Goal: Task Accomplishment & Management: Use online tool/utility

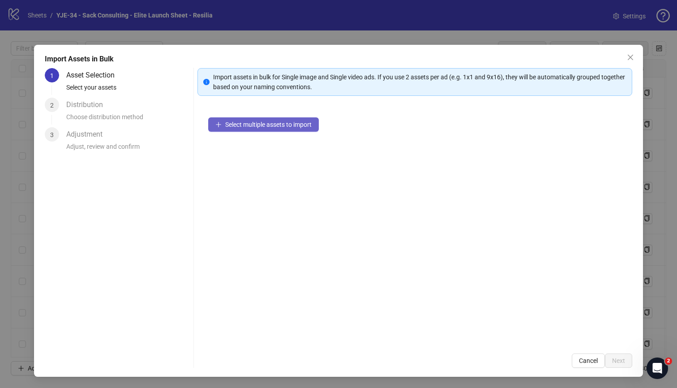
click at [242, 123] on span "Select multiple assets to import" at bounding box center [268, 124] width 86 height 7
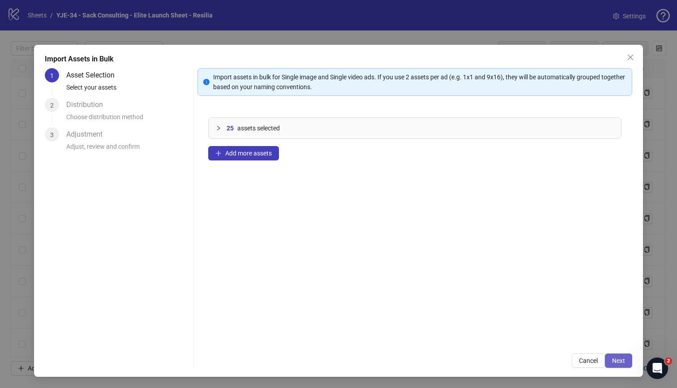
click at [611, 361] on button "Next" at bounding box center [618, 360] width 27 height 14
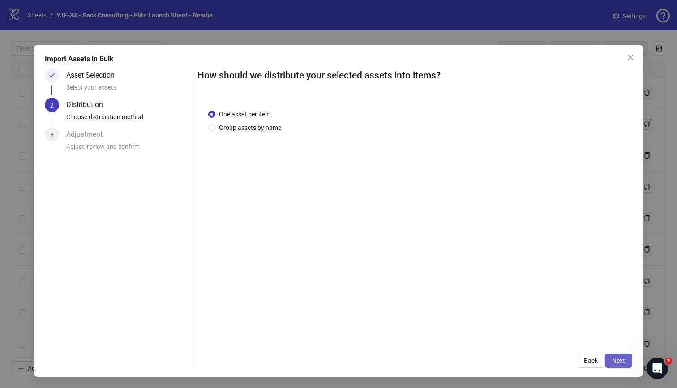
click at [616, 363] on span "Next" at bounding box center [618, 360] width 13 height 7
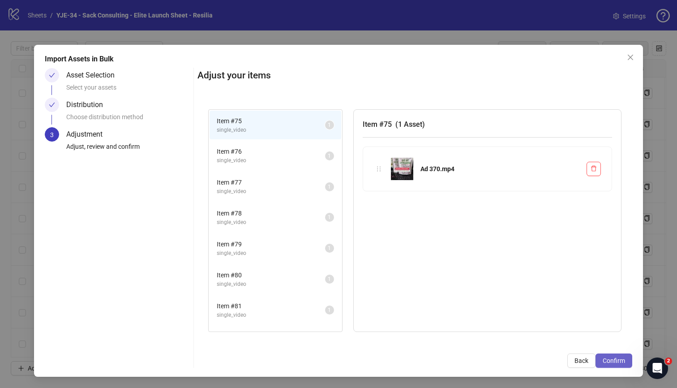
click at [611, 361] on span "Confirm" at bounding box center [614, 360] width 22 height 7
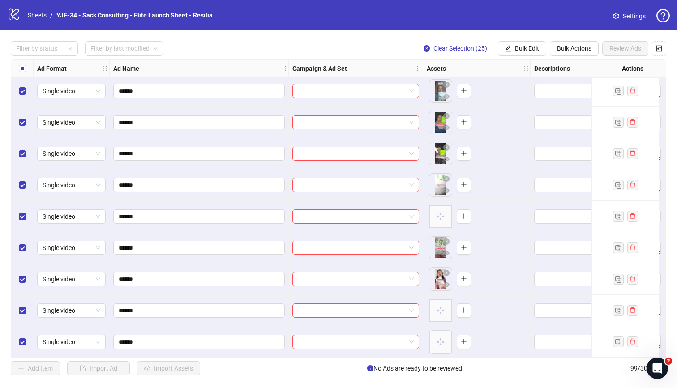
scroll to position [2520, 0]
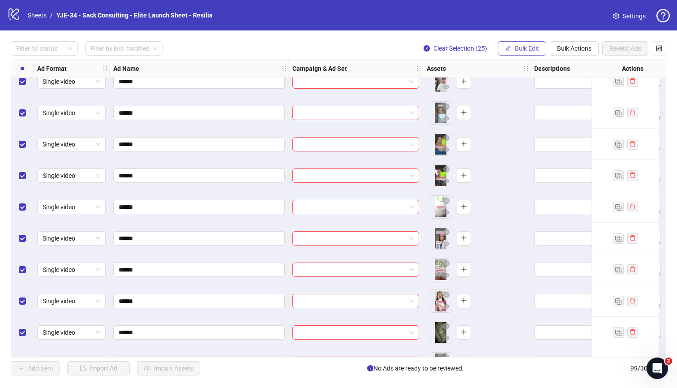
click at [509, 53] on button "Bulk Edit" at bounding box center [522, 48] width 48 height 14
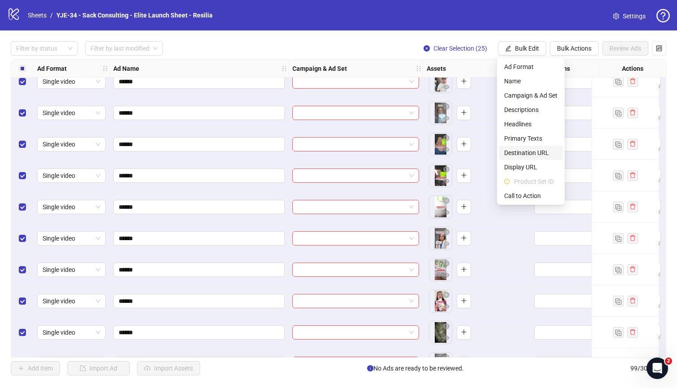
click at [527, 154] on span "Destination URL" at bounding box center [530, 153] width 53 height 10
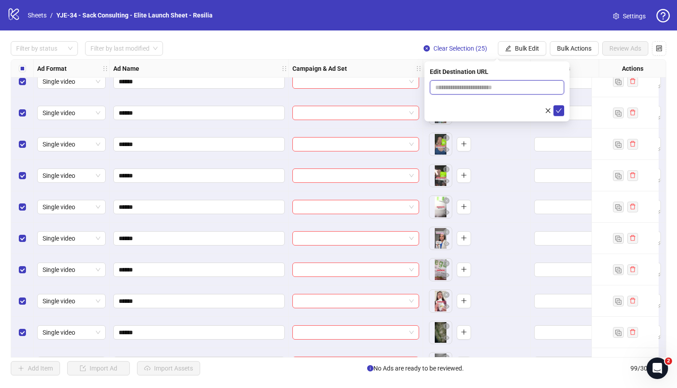
click at [516, 90] on input "text" at bounding box center [493, 87] width 116 height 10
paste input "**********"
type input "**********"
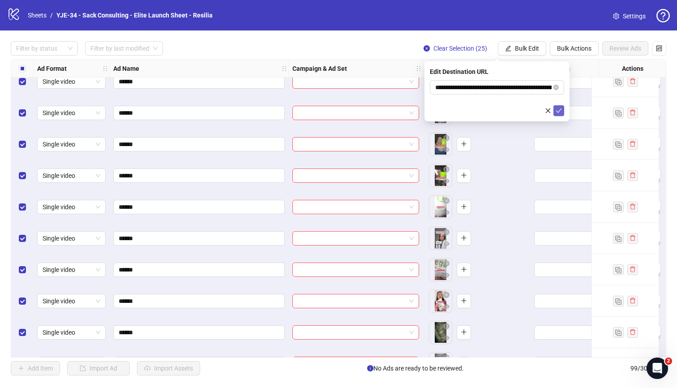
click at [558, 109] on icon "check" at bounding box center [559, 111] width 6 height 6
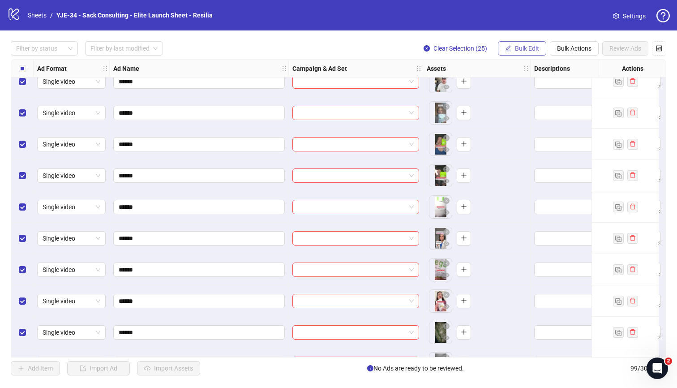
click at [518, 47] on span "Bulk Edit" at bounding box center [527, 48] width 24 height 7
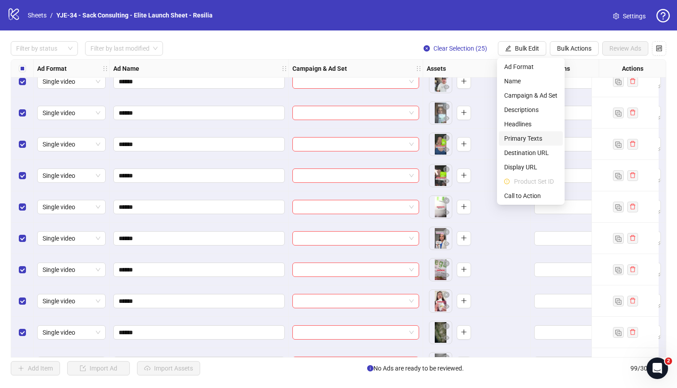
click at [521, 138] on span "Primary Texts" at bounding box center [530, 138] width 53 height 10
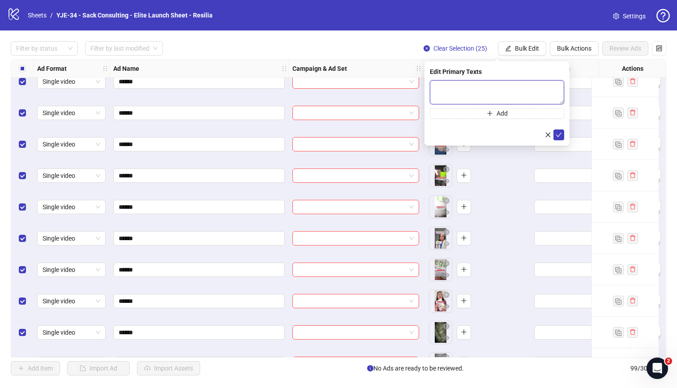
click at [484, 89] on textarea at bounding box center [497, 92] width 134 height 24
paste textarea "**********"
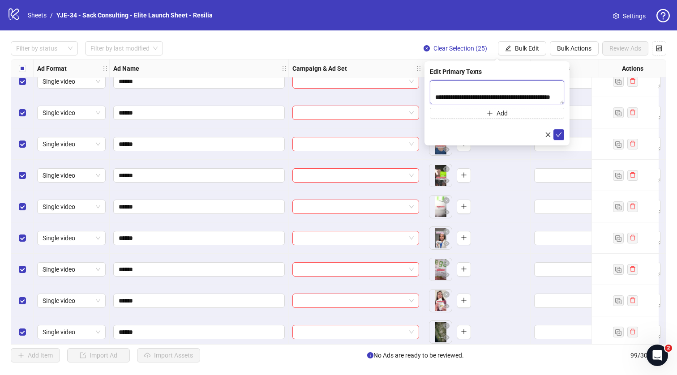
type textarea "**********"
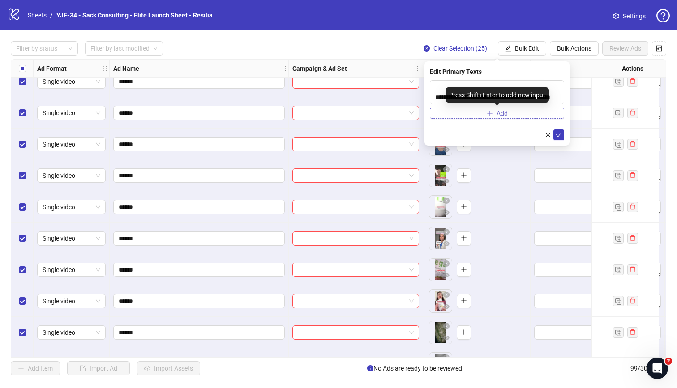
click at [507, 114] on span "Add" at bounding box center [502, 113] width 11 height 7
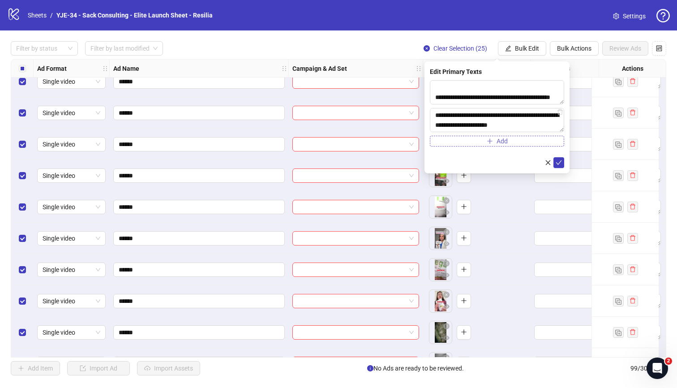
scroll to position [194, 0]
type textarea "**********"
click at [562, 164] on icon "check" at bounding box center [559, 162] width 6 height 6
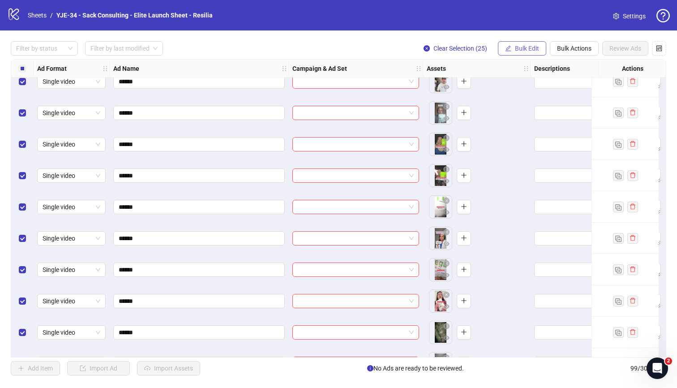
click at [526, 53] on button "Bulk Edit" at bounding box center [522, 48] width 48 height 14
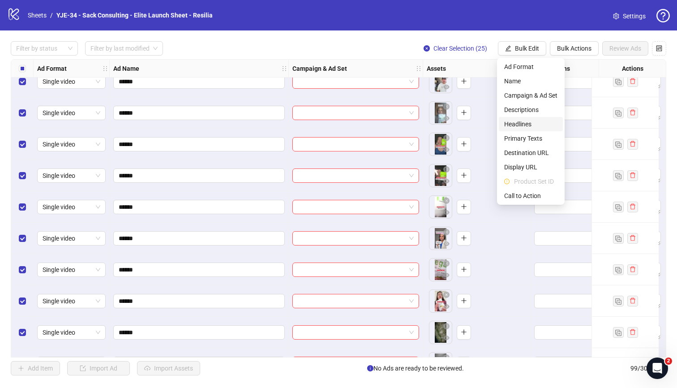
click at [529, 125] on span "Headlines" at bounding box center [530, 124] width 53 height 10
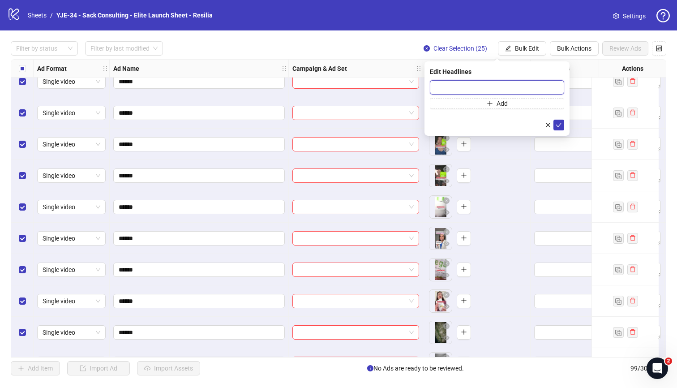
click at [503, 86] on input "text" at bounding box center [497, 87] width 134 height 14
paste input "**********"
type input "**********"
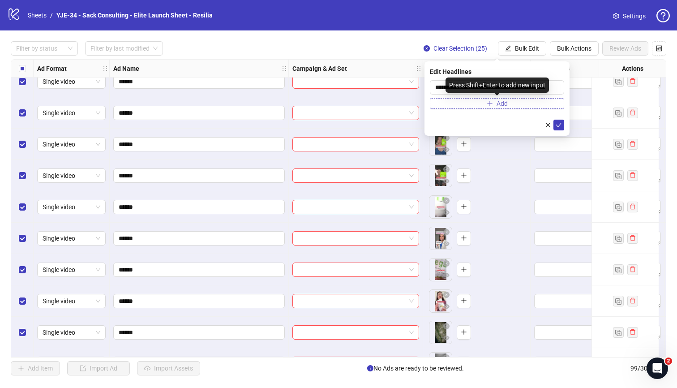
click at [503, 107] on span "Add" at bounding box center [502, 103] width 11 height 7
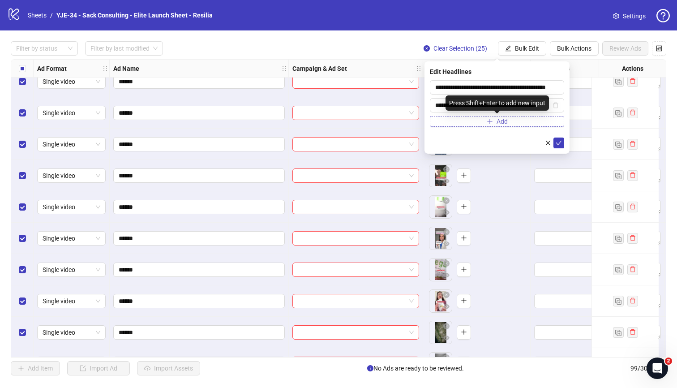
scroll to position [0, 12]
type input "**********"
click at [560, 143] on icon "check" at bounding box center [559, 143] width 6 height 6
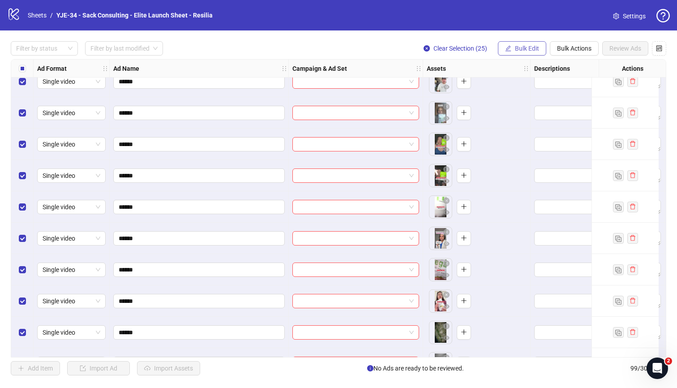
click at [533, 47] on span "Bulk Edit" at bounding box center [527, 48] width 24 height 7
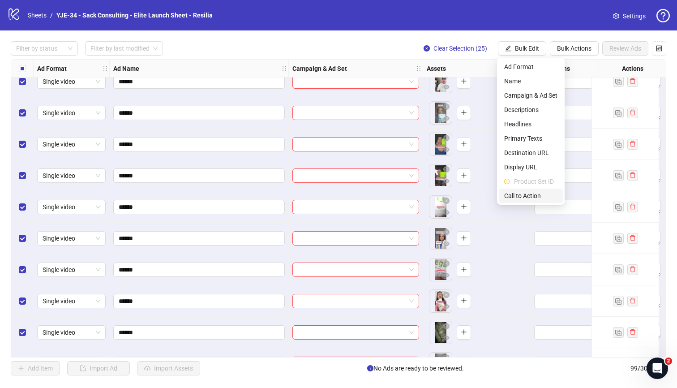
click at [529, 194] on span "Call to Action" at bounding box center [530, 196] width 53 height 10
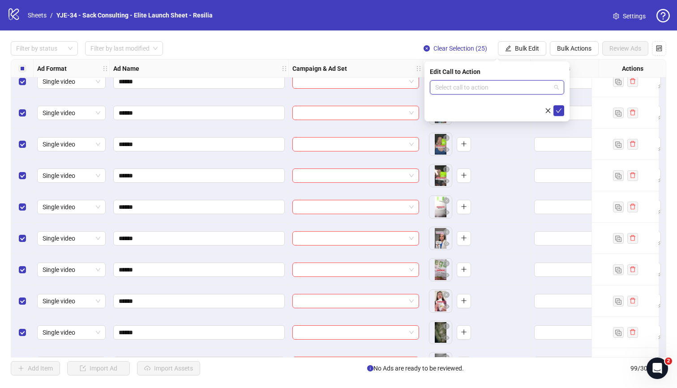
click at [495, 91] on input "search" at bounding box center [493, 87] width 116 height 13
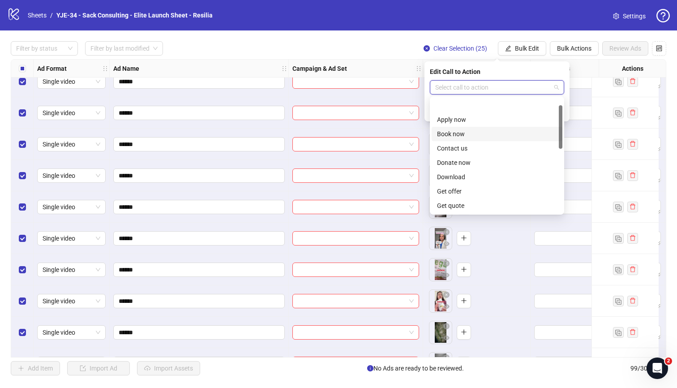
scroll to position [186, 0]
click at [478, 136] on div "Shop now" at bounding box center [497, 134] width 120 height 10
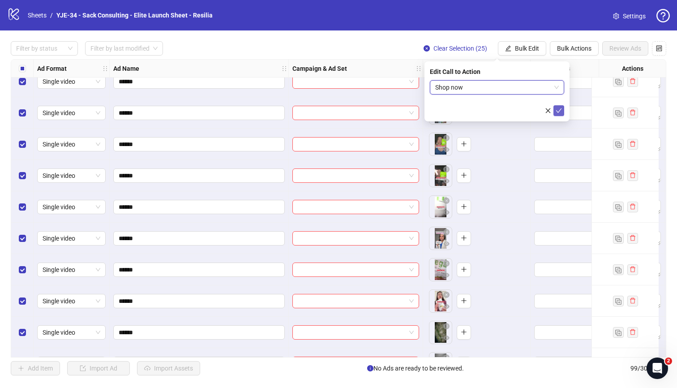
click at [557, 109] on icon "check" at bounding box center [559, 111] width 6 height 6
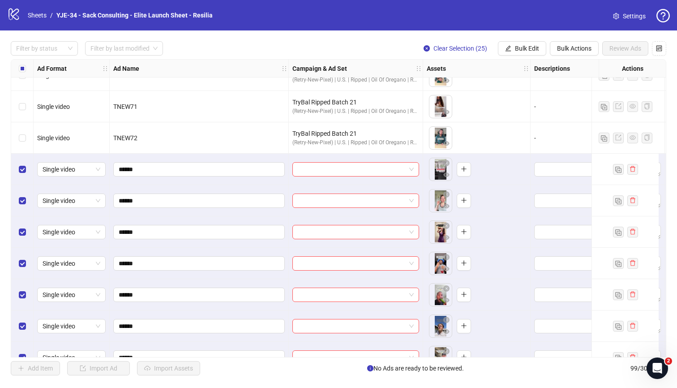
scroll to position [2246, 0]
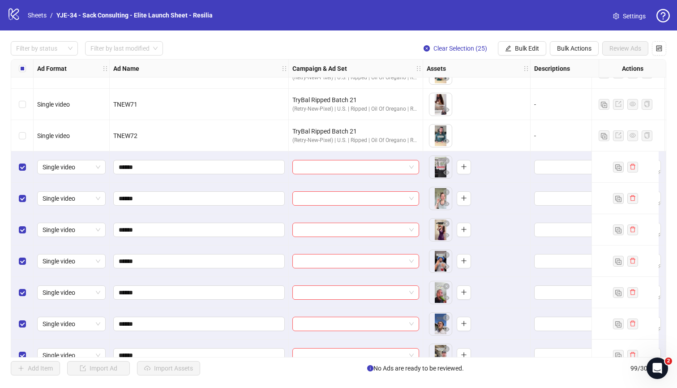
click at [27, 164] on div "Select row 75" at bounding box center [22, 166] width 22 height 31
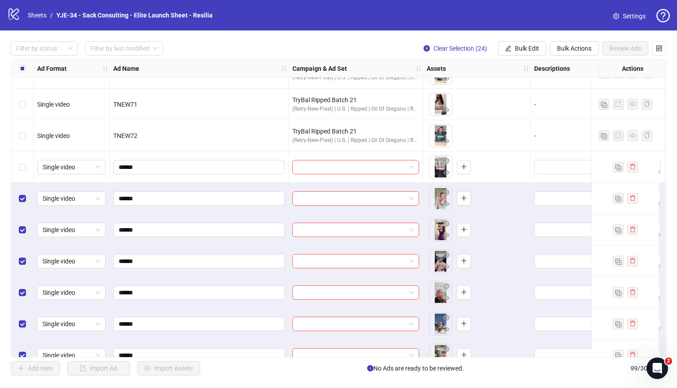
click at [23, 193] on div "Select row 76" at bounding box center [22, 198] width 22 height 31
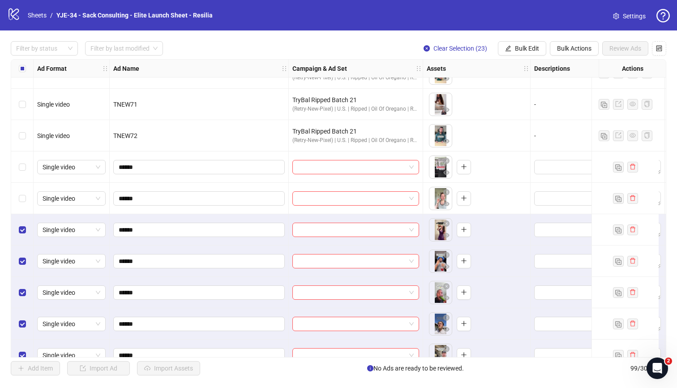
click at [23, 221] on div "Select row 77" at bounding box center [22, 229] width 22 height 31
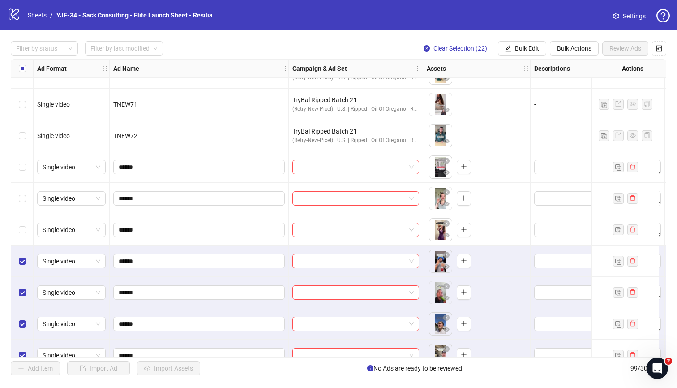
scroll to position [2281, 0]
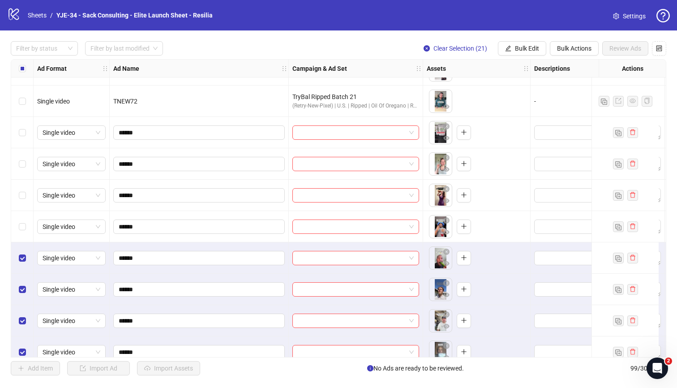
click at [24, 248] on div "Select row 79" at bounding box center [22, 257] width 22 height 31
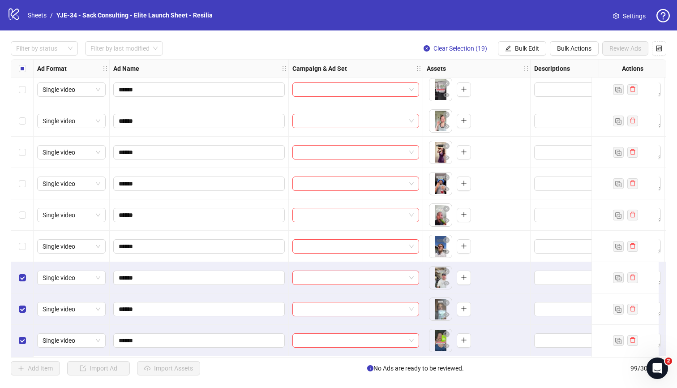
scroll to position [2257, 0]
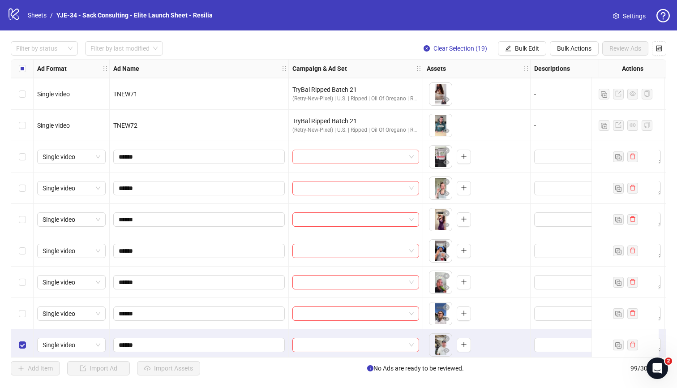
click at [338, 158] on input "search" at bounding box center [352, 156] width 108 height 13
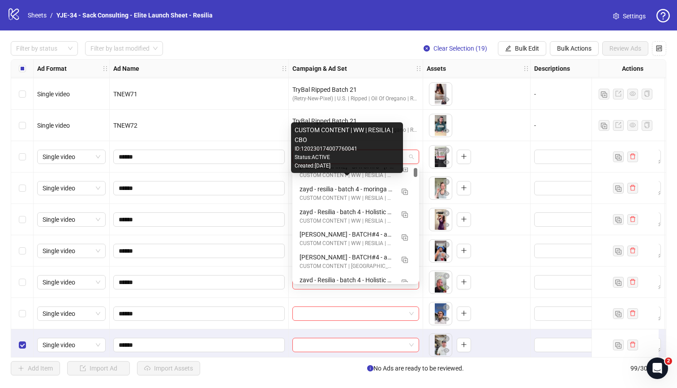
scroll to position [18, 0]
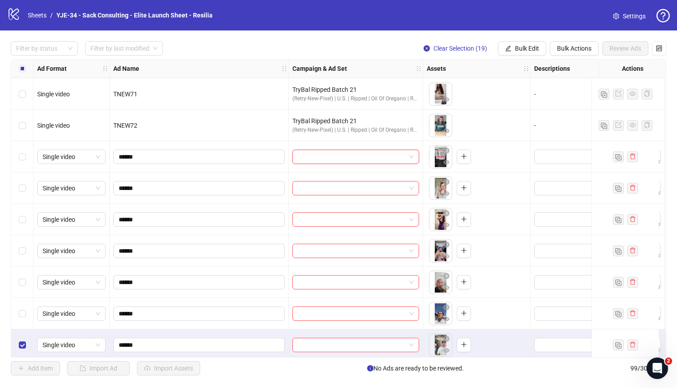
click at [338, 158] on input "search" at bounding box center [352, 156] width 108 height 13
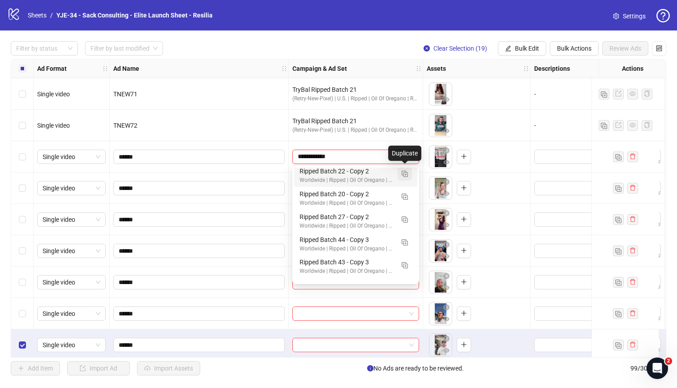
click at [403, 176] on img "button" at bounding box center [405, 174] width 6 height 6
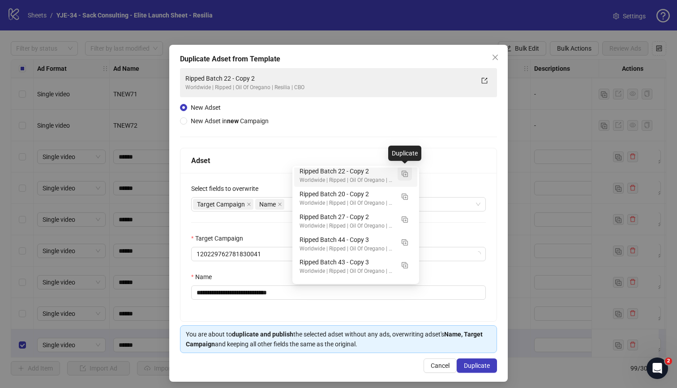
type input "**********"
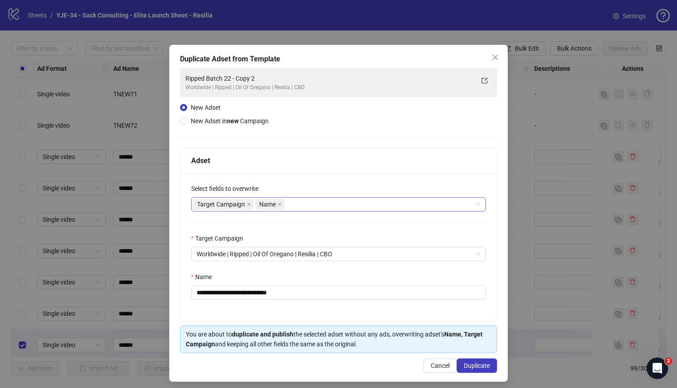
click at [296, 202] on div "Target Campaign Name" at bounding box center [334, 204] width 282 height 13
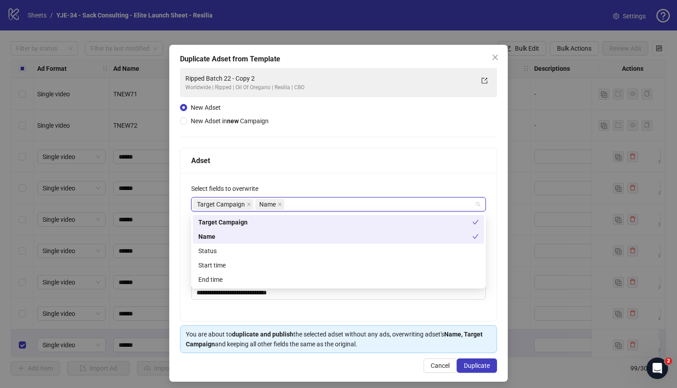
type input "*"
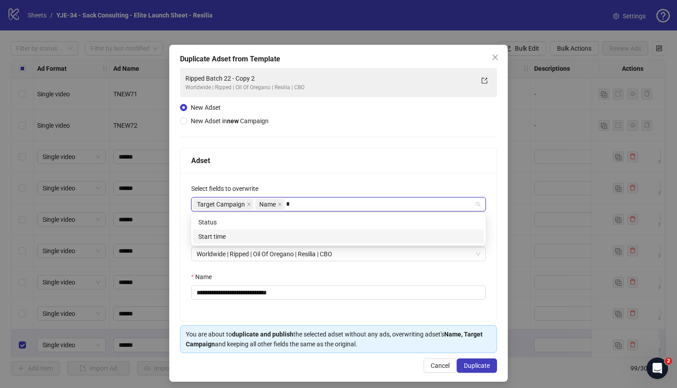
click at [282, 237] on div "Start time" at bounding box center [338, 237] width 280 height 10
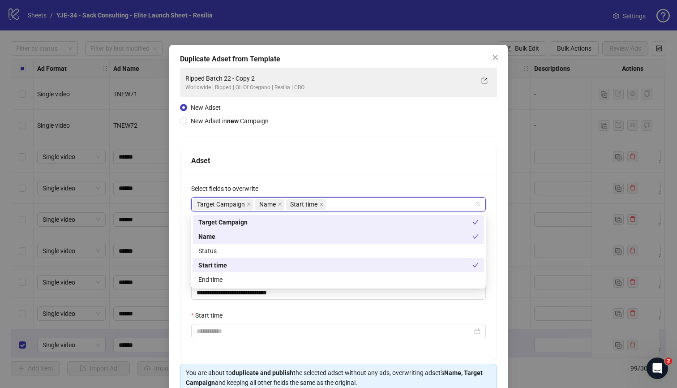
click at [361, 184] on div "Select fields to overwrite" at bounding box center [338, 190] width 295 height 13
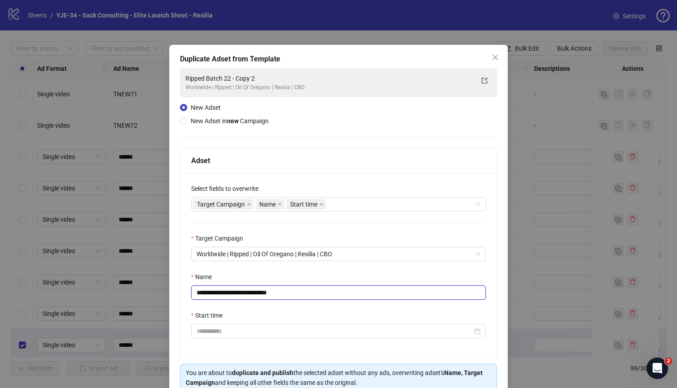
drag, startPoint x: 288, startPoint y: 292, endPoint x: 236, endPoint y: 294, distance: 52.9
click at [235, 294] on input "**********" at bounding box center [338, 292] width 295 height 14
type input "**********"
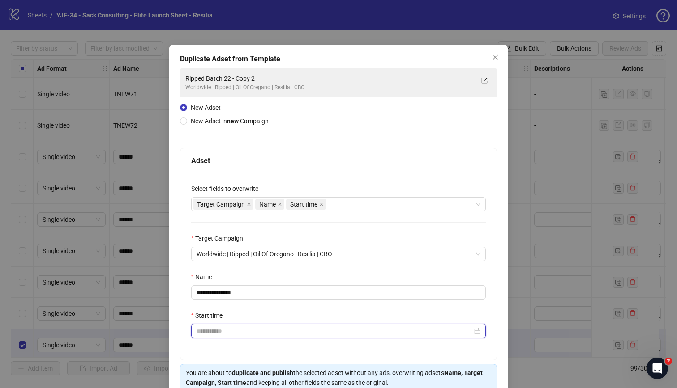
click at [254, 333] on input "Start time" at bounding box center [335, 331] width 276 height 10
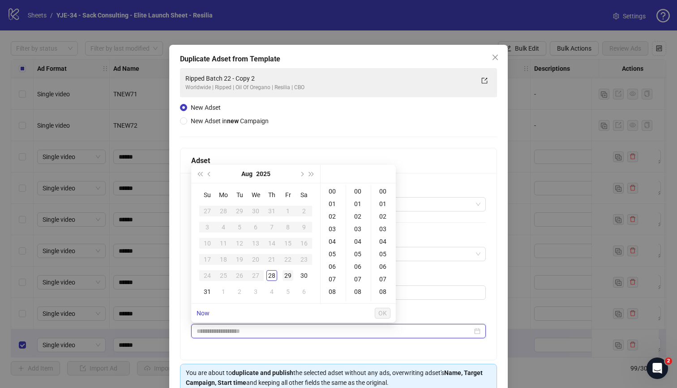
type input "**********"
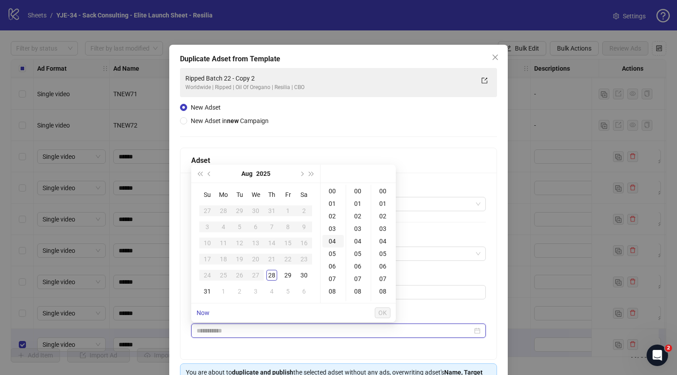
type input "**********"
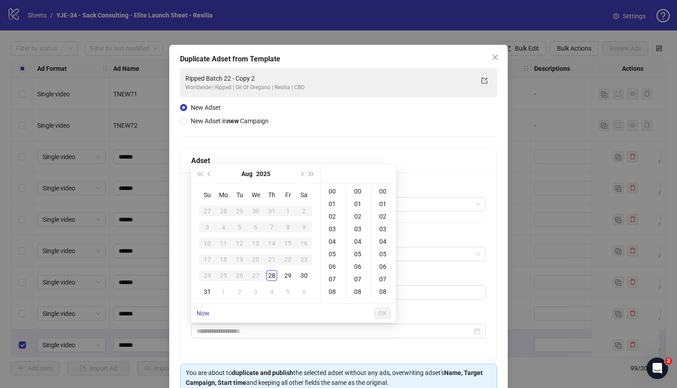
click at [273, 273] on div "28" at bounding box center [272, 275] width 11 height 11
click at [334, 204] on div "01" at bounding box center [334, 204] width 22 height 13
click at [336, 203] on div "02" at bounding box center [334, 204] width 22 height 13
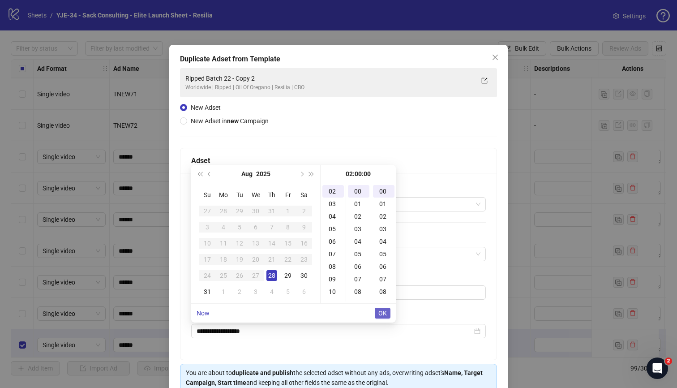
type input "**********"
click at [381, 313] on span "OK" at bounding box center [383, 313] width 9 height 7
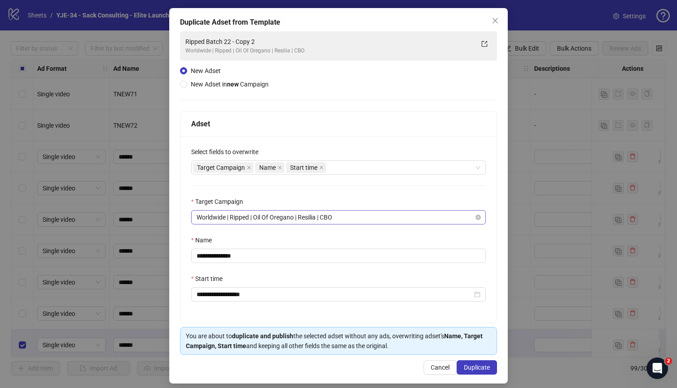
scroll to position [38, 0]
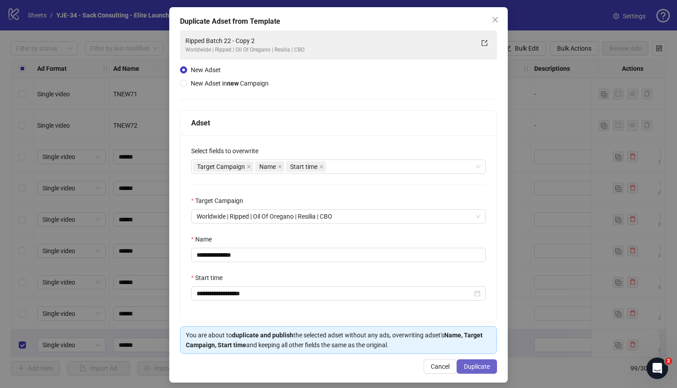
click at [467, 366] on span "Duplicate" at bounding box center [477, 366] width 26 height 7
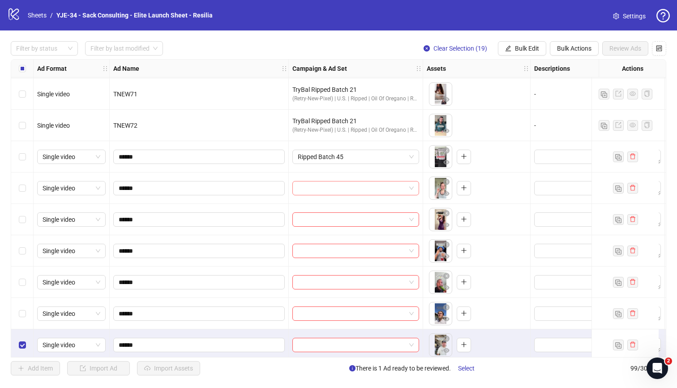
click at [379, 193] on input "search" at bounding box center [352, 187] width 108 height 13
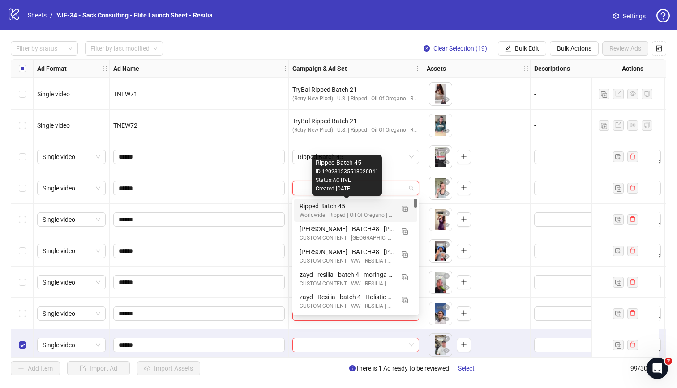
click at [356, 212] on div "Worldwide | Ripped | Oil Of Oregano | Resilia | CBO" at bounding box center [347, 215] width 95 height 9
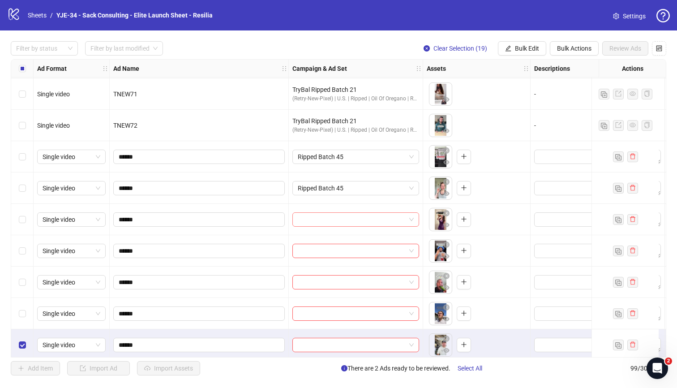
click at [350, 219] on input "search" at bounding box center [352, 219] width 108 height 13
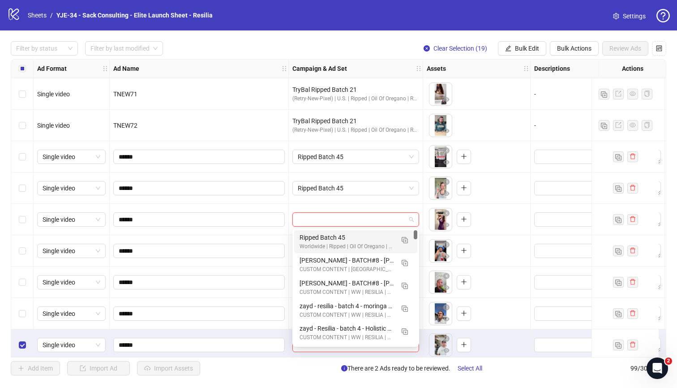
click at [344, 239] on div "Ripped Batch 45" at bounding box center [347, 237] width 95 height 10
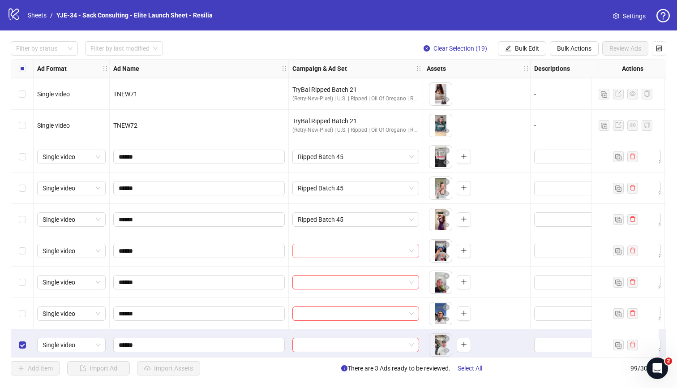
click at [342, 251] on input "search" at bounding box center [352, 250] width 108 height 13
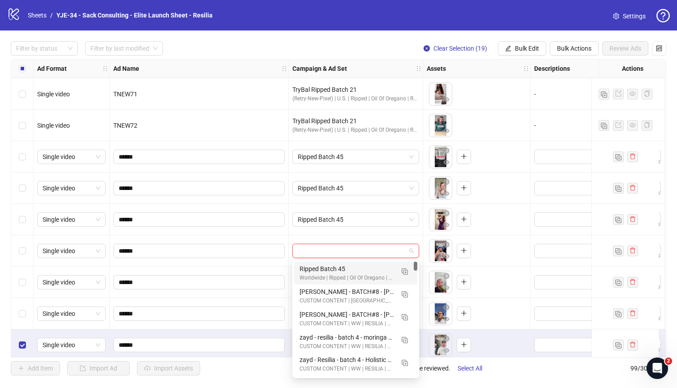
click at [338, 267] on div "Ripped Batch 45" at bounding box center [347, 269] width 95 height 10
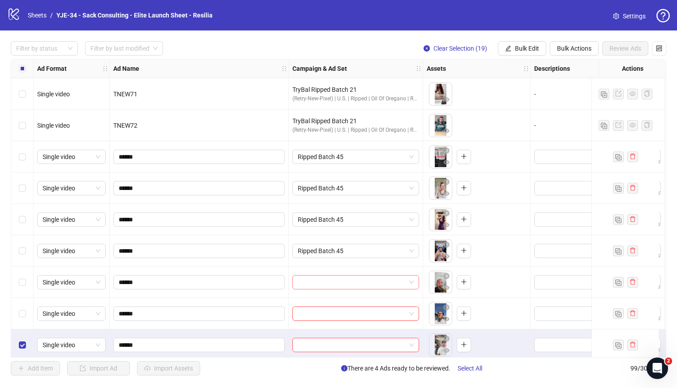
click at [336, 280] on input "search" at bounding box center [352, 281] width 108 height 13
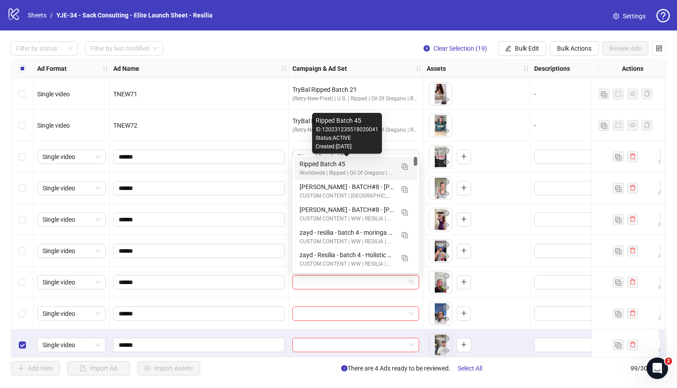
click at [357, 163] on div "Ripped Batch 45" at bounding box center [347, 164] width 95 height 10
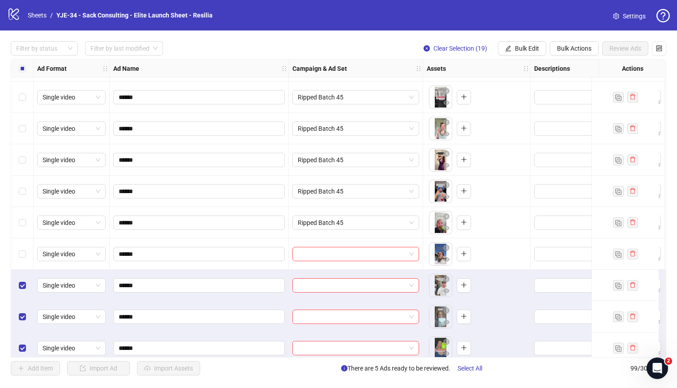
scroll to position [2315, 0]
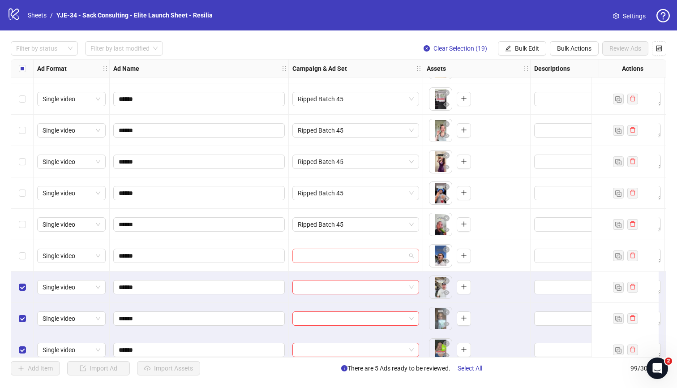
click at [338, 252] on input "search" at bounding box center [352, 255] width 108 height 13
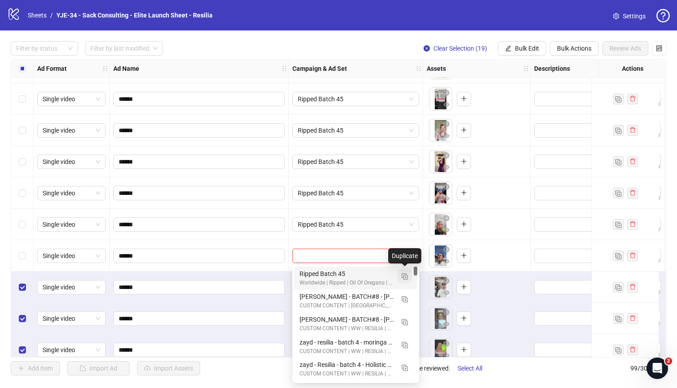
click at [402, 276] on img "button" at bounding box center [405, 276] width 6 height 6
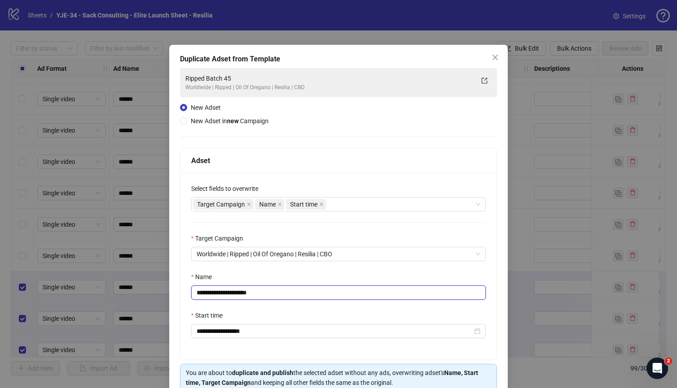
drag, startPoint x: 277, startPoint y: 290, endPoint x: 239, endPoint y: 293, distance: 37.7
click at [239, 293] on input "**********" at bounding box center [338, 292] width 295 height 14
type input "**********"
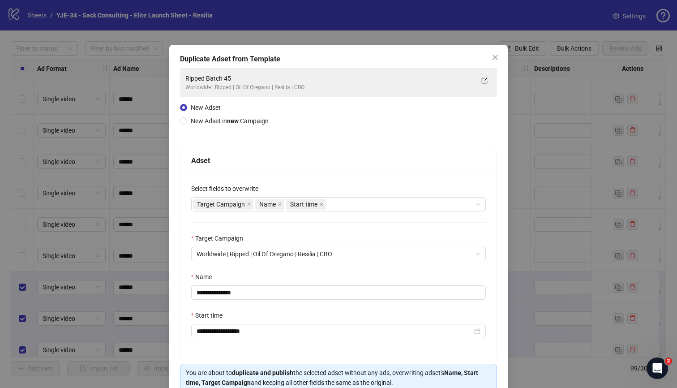
click at [279, 277] on div "Name" at bounding box center [338, 278] width 295 height 13
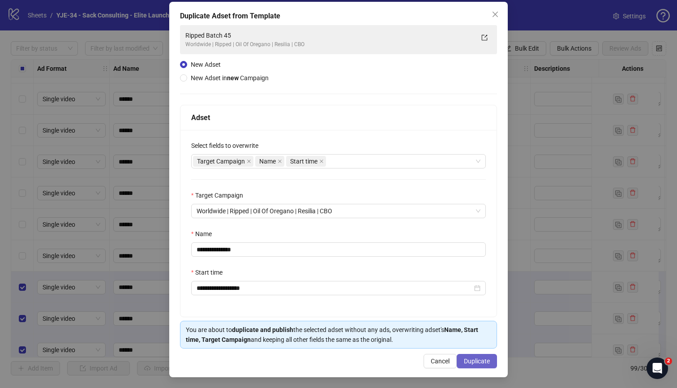
click at [471, 359] on span "Duplicate" at bounding box center [477, 360] width 26 height 7
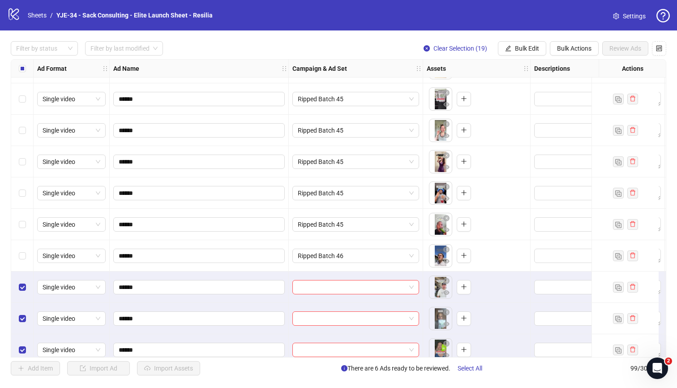
scroll to position [2357, 0]
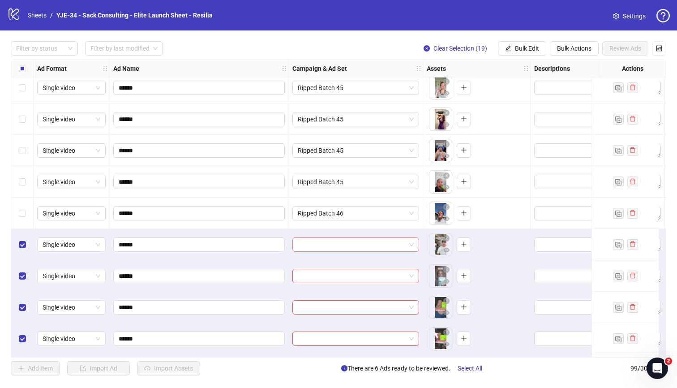
click at [338, 240] on input "search" at bounding box center [352, 244] width 108 height 13
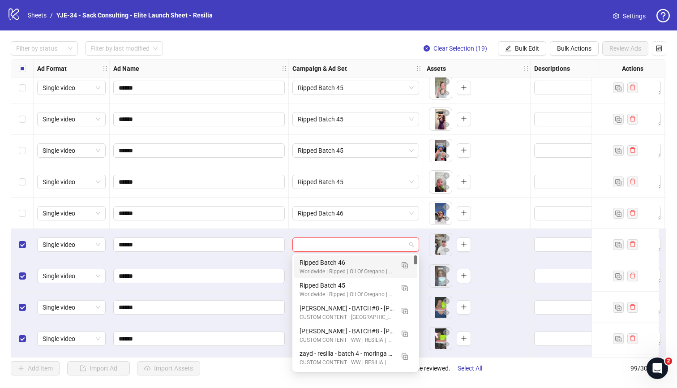
click at [336, 259] on div "Ripped Batch 46" at bounding box center [347, 263] width 95 height 10
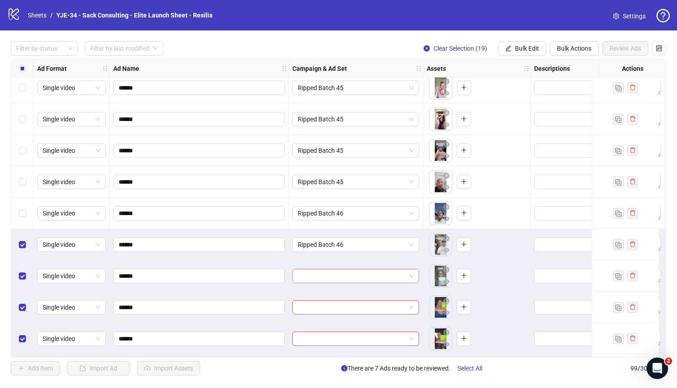
click at [334, 272] on input "search" at bounding box center [352, 275] width 108 height 13
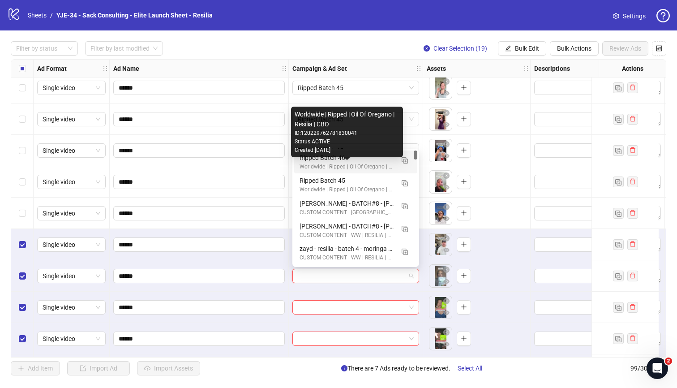
click at [317, 165] on div "Worldwide | Ripped | Oil Of Oregano | Resilia | CBO" at bounding box center [347, 167] width 95 height 9
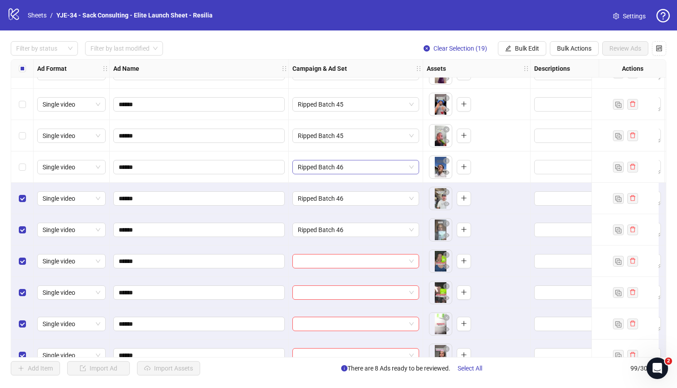
scroll to position [2405, 0]
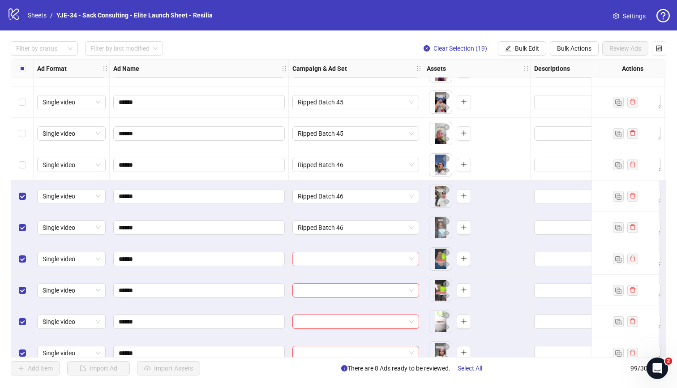
click at [319, 258] on input "search" at bounding box center [352, 258] width 108 height 13
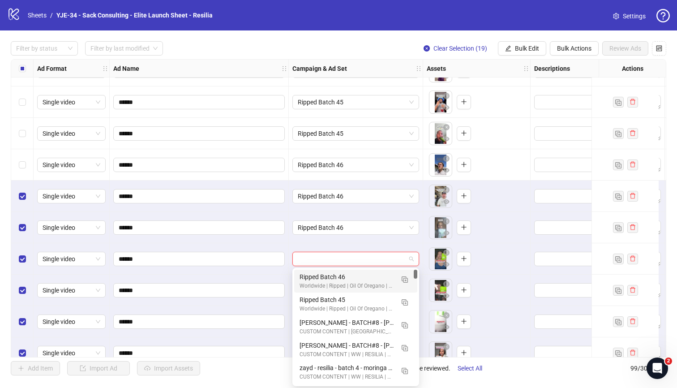
click at [316, 275] on div "Ripped Batch 46" at bounding box center [347, 277] width 95 height 10
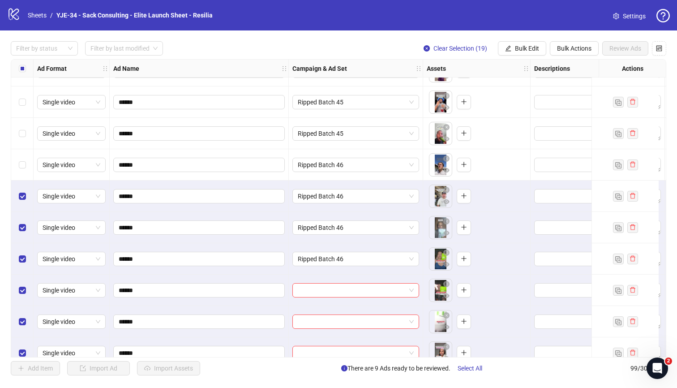
scroll to position [2424, 0]
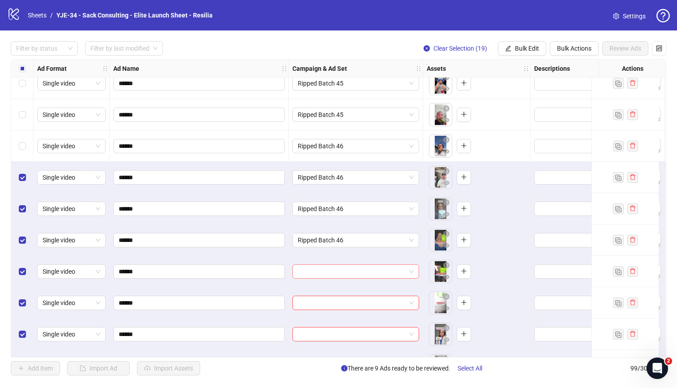
click at [316, 273] on input "search" at bounding box center [352, 271] width 108 height 13
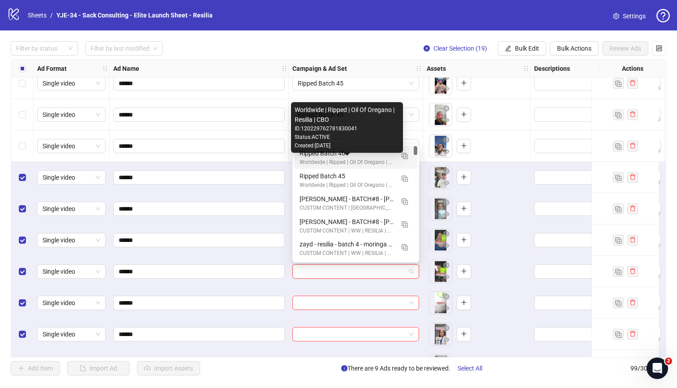
click at [304, 161] on div "Worldwide | Ripped | Oil Of Oregano | Resilia | CBO" at bounding box center [347, 162] width 95 height 9
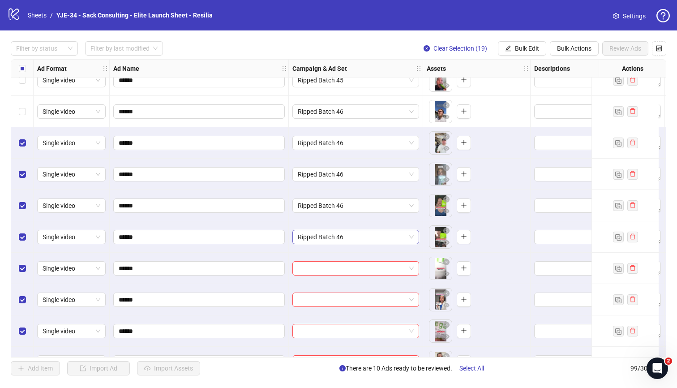
scroll to position [2487, 0]
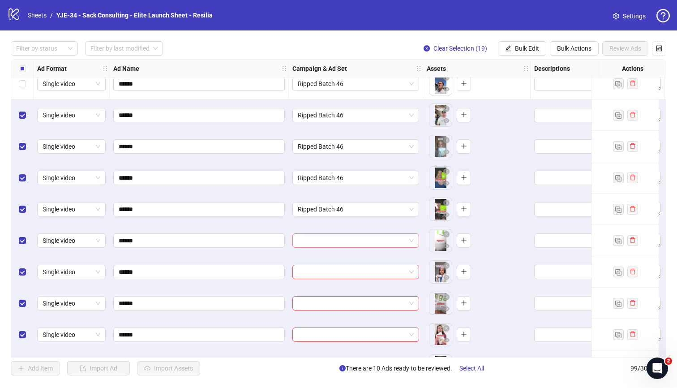
click at [323, 242] on input "search" at bounding box center [352, 240] width 108 height 13
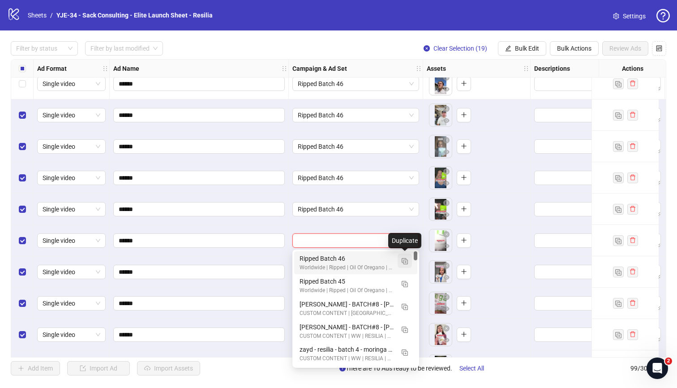
click at [402, 260] on img "button" at bounding box center [405, 261] width 6 height 6
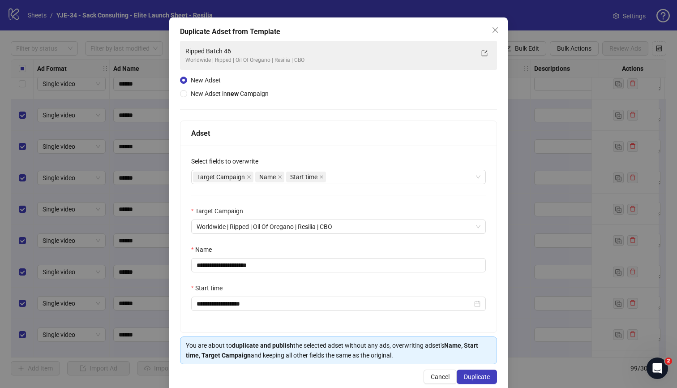
scroll to position [34, 0]
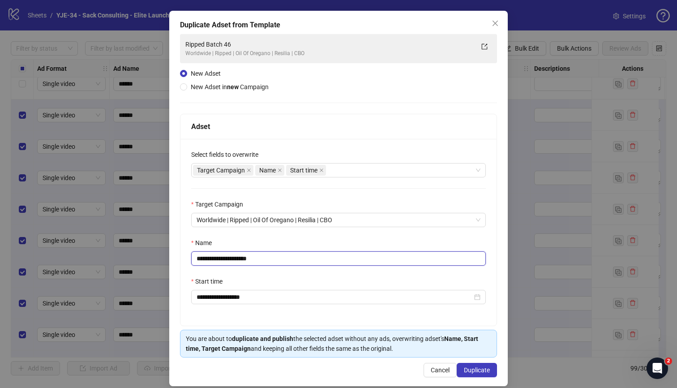
drag, startPoint x: 276, startPoint y: 262, endPoint x: 238, endPoint y: 263, distance: 37.6
click at [238, 263] on input "**********" at bounding box center [338, 258] width 295 height 14
type input "**********"
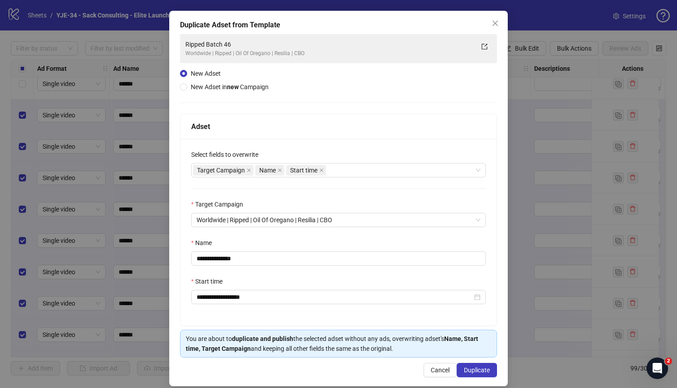
click at [439, 72] on div "**********" at bounding box center [338, 195] width 317 height 323
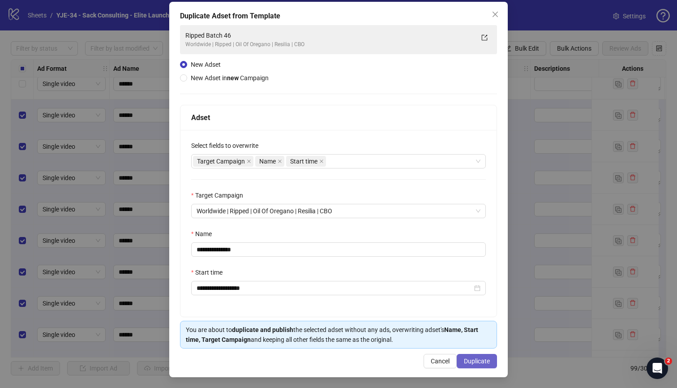
click at [471, 359] on span "Duplicate" at bounding box center [477, 360] width 26 height 7
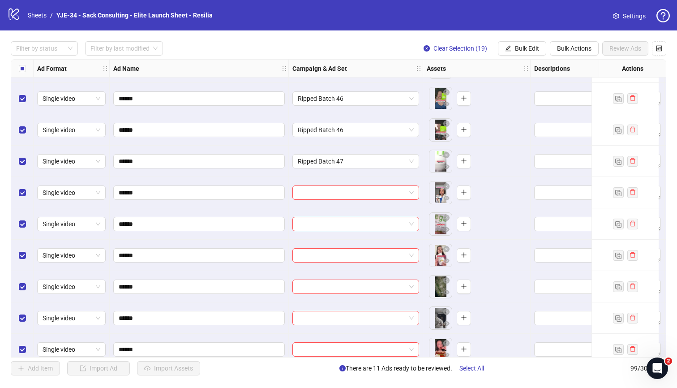
scroll to position [2608, 0]
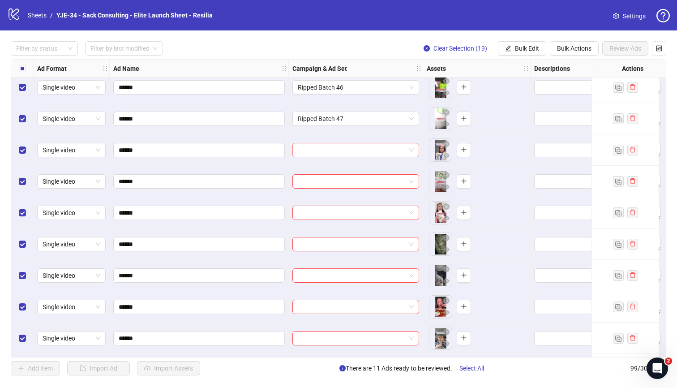
click at [376, 151] on input "search" at bounding box center [352, 149] width 108 height 13
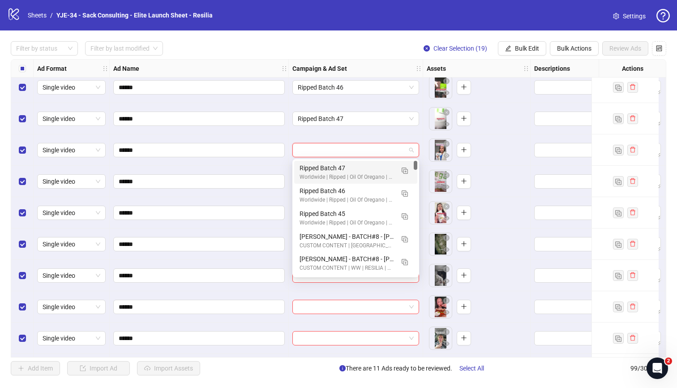
click at [364, 163] on div "Ripped Batch 47" at bounding box center [347, 168] width 95 height 10
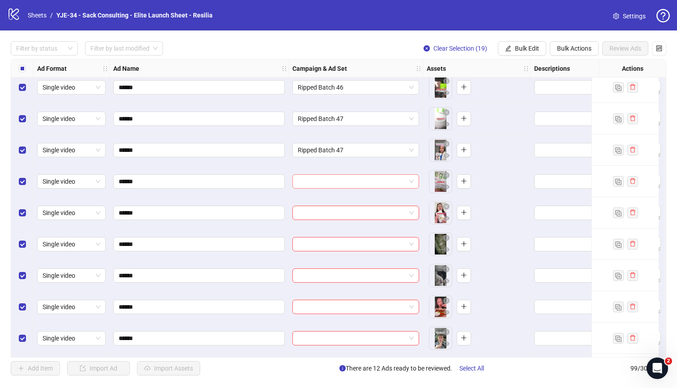
click at [361, 177] on input "search" at bounding box center [352, 181] width 108 height 13
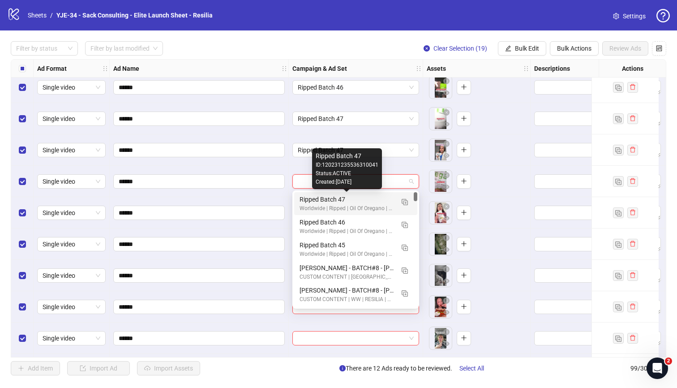
click at [347, 204] on div "Worldwide | Ripped | Oil Of Oregano | Resilia | CBO" at bounding box center [347, 208] width 95 height 9
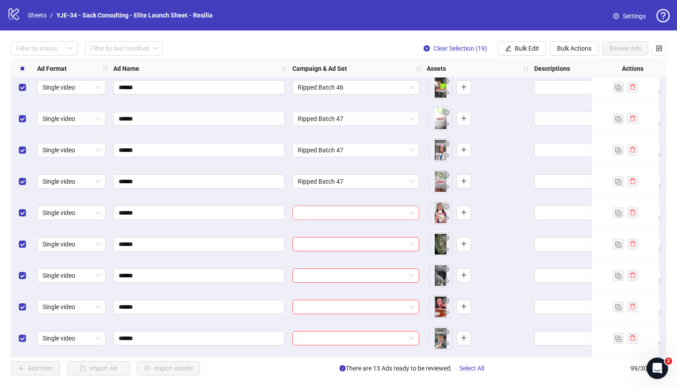
click at [345, 208] on input "search" at bounding box center [352, 212] width 108 height 13
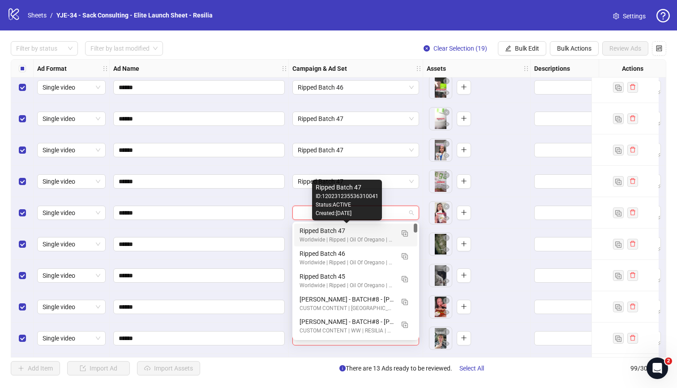
click at [341, 227] on div "Ripped Batch 47" at bounding box center [347, 231] width 95 height 10
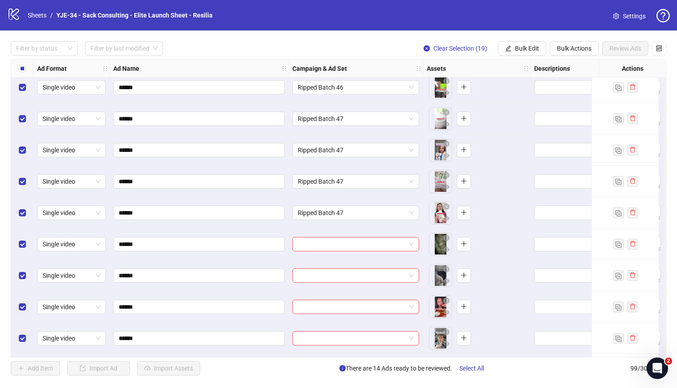
scroll to position [2653, 0]
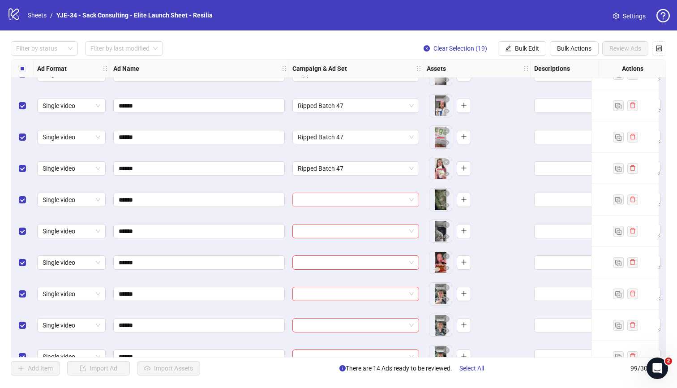
click at [322, 200] on input "search" at bounding box center [352, 199] width 108 height 13
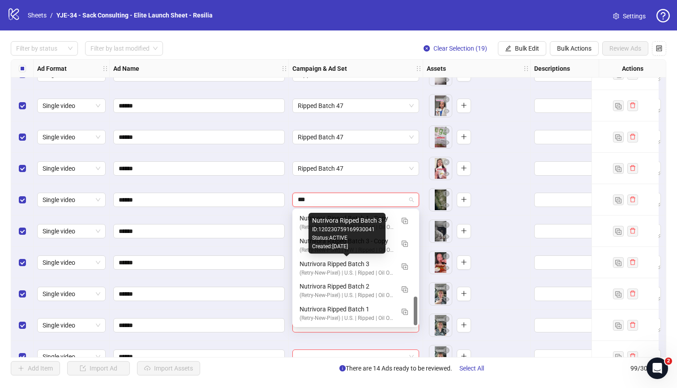
scroll to position [254, 0]
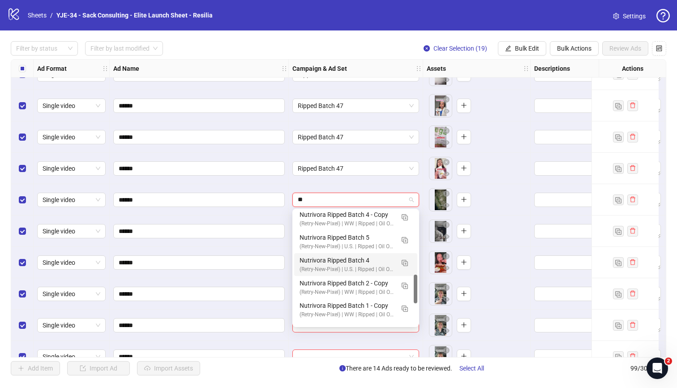
type input "*"
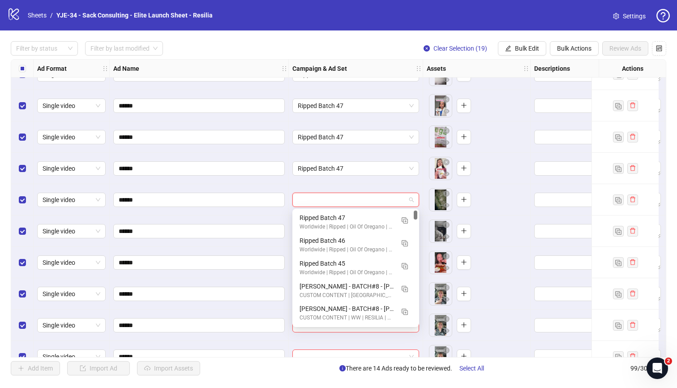
scroll to position [0, 0]
click at [405, 220] on img "button" at bounding box center [405, 220] width 6 height 6
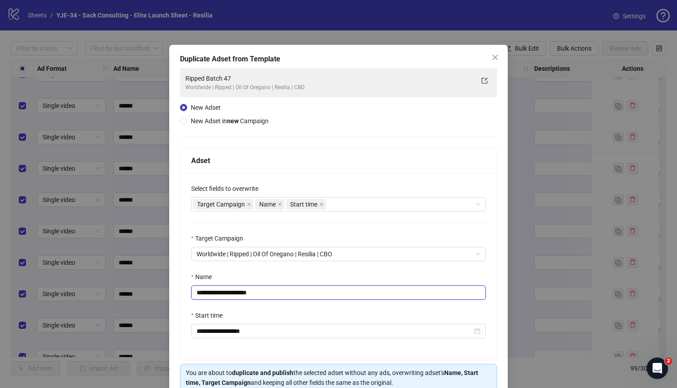
drag, startPoint x: 273, startPoint y: 295, endPoint x: 168, endPoint y: 293, distance: 104.9
click at [168, 293] on div "**********" at bounding box center [338, 194] width 677 height 388
type input "**********"
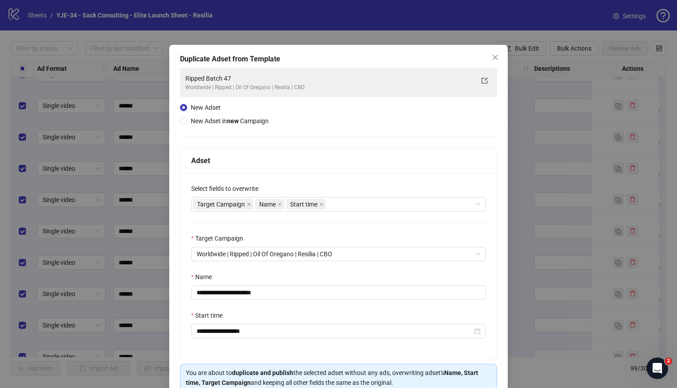
click at [358, 272] on div "Name" at bounding box center [338, 278] width 295 height 13
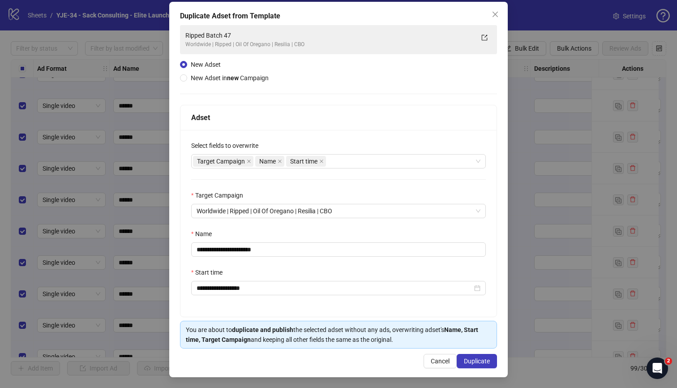
scroll to position [43, 0]
click at [464, 359] on span "Duplicate" at bounding box center [477, 360] width 26 height 7
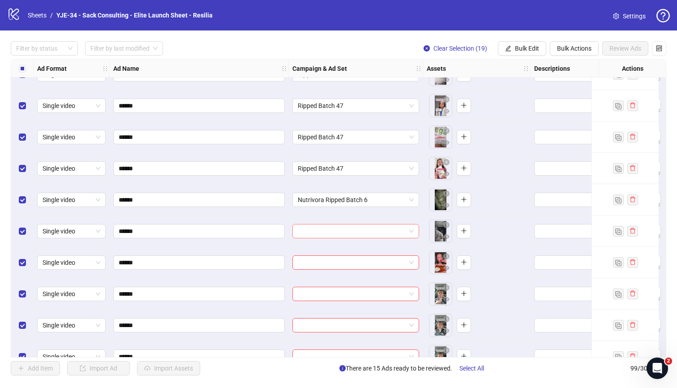
click at [357, 233] on input "search" at bounding box center [352, 230] width 108 height 13
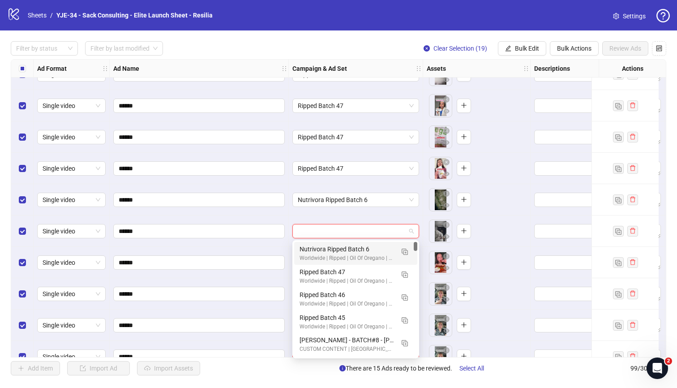
click at [354, 252] on div "Nutrivora Ripped Batch 6" at bounding box center [347, 249] width 95 height 10
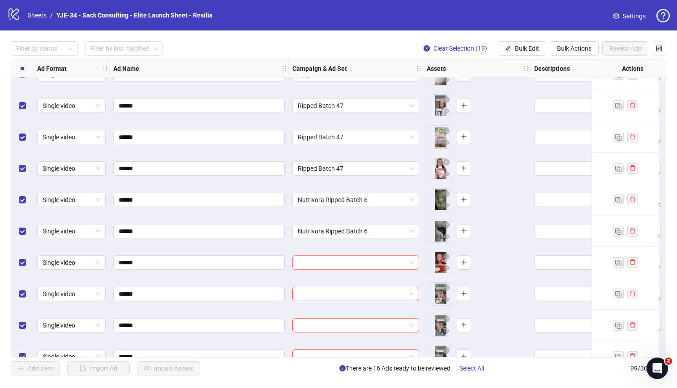
click at [344, 264] on input "search" at bounding box center [352, 262] width 108 height 13
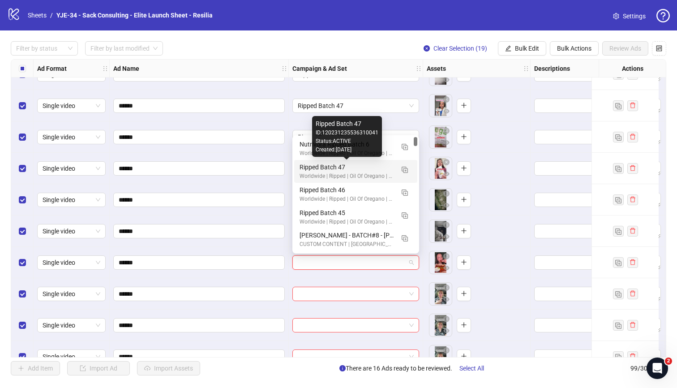
click at [341, 147] on div "Created: [DATE]" at bounding box center [347, 150] width 63 height 9
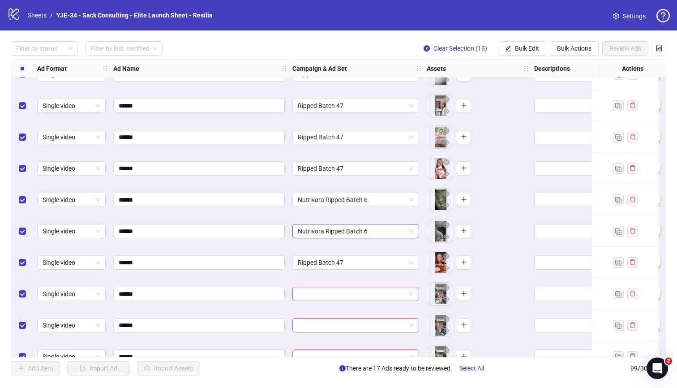
scroll to position [2671, 0]
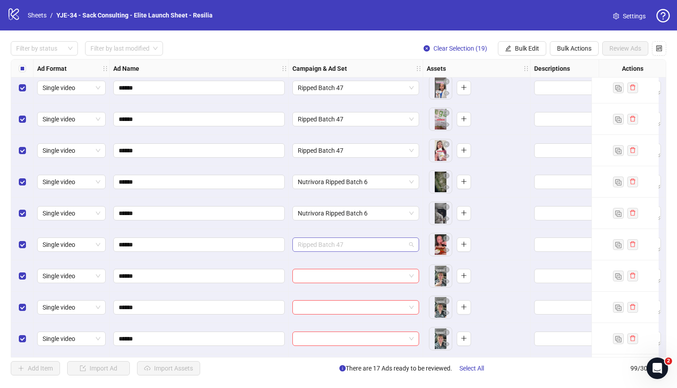
click at [333, 241] on span "Ripped Batch 47" at bounding box center [356, 244] width 116 height 13
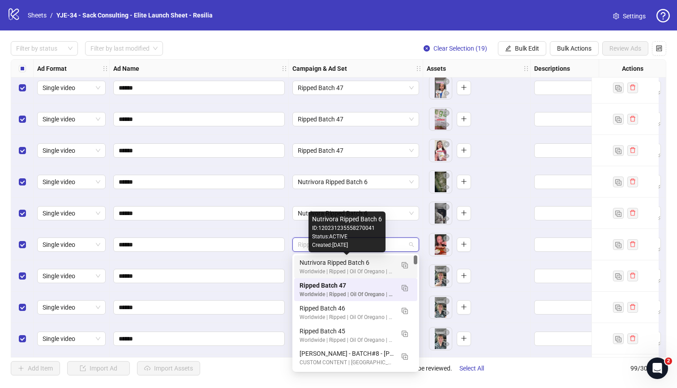
click at [331, 265] on div "Nutrivora Ripped Batch 6" at bounding box center [347, 263] width 95 height 10
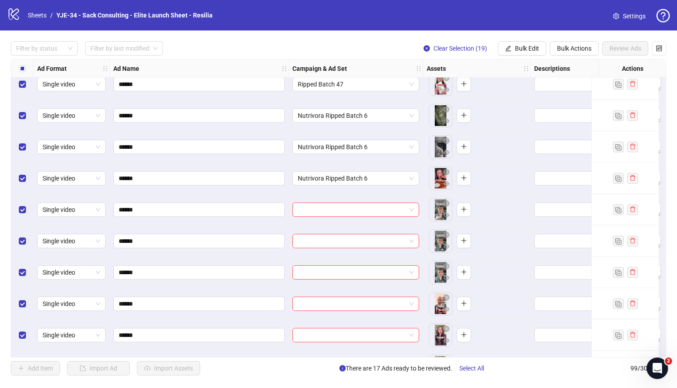
scroll to position [2753, 0]
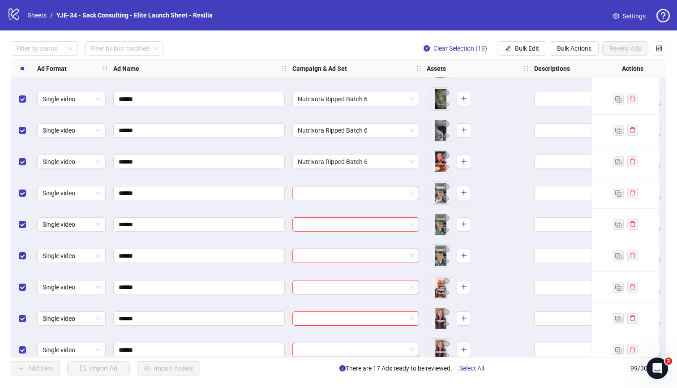
click at [318, 195] on input "search" at bounding box center [352, 192] width 108 height 13
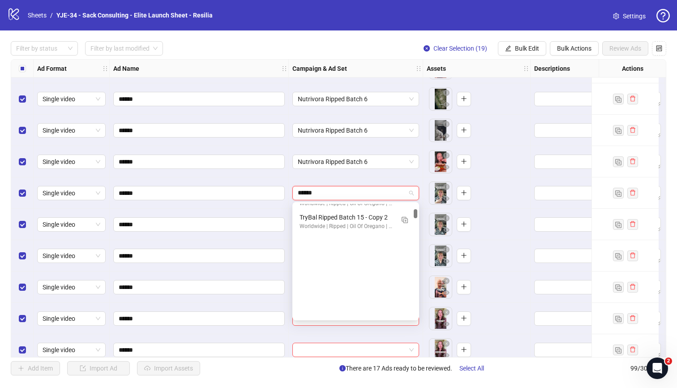
scroll to position [0, 0]
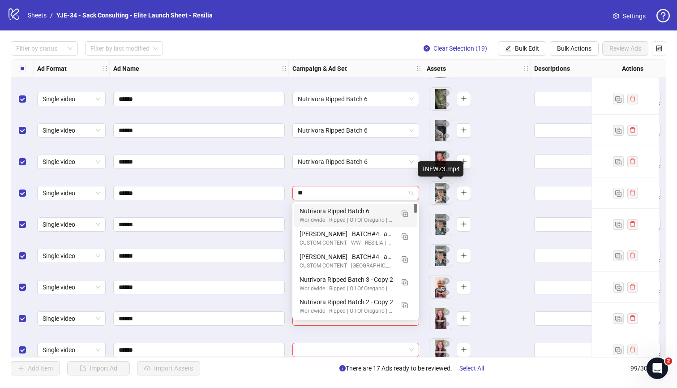
type input "*"
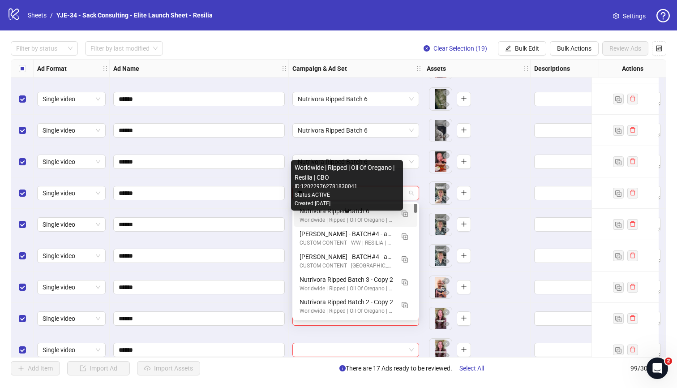
type input "***"
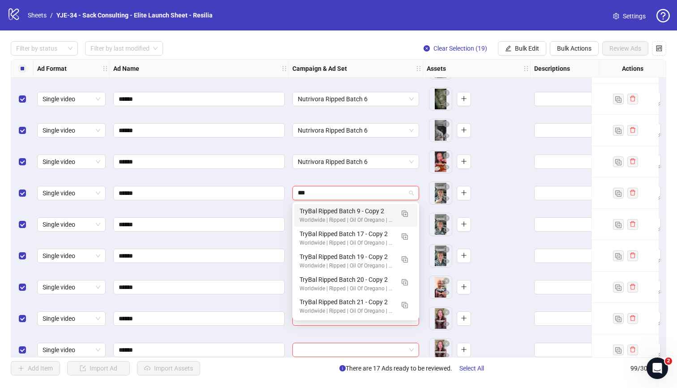
click at [364, 194] on input "***" at bounding box center [352, 192] width 108 height 13
click at [405, 211] on img "button" at bounding box center [405, 214] width 6 height 6
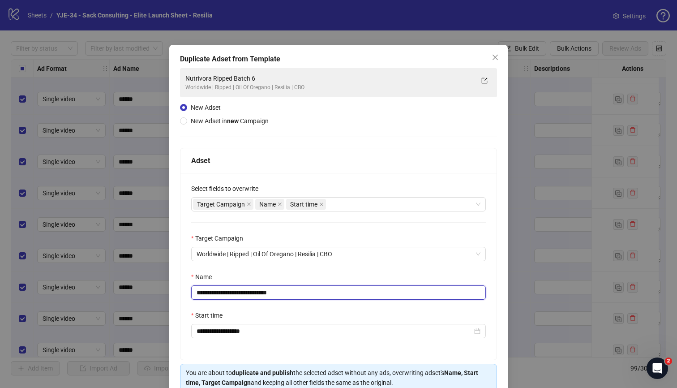
click at [294, 296] on input "**********" at bounding box center [338, 292] width 295 height 14
type input "**********"
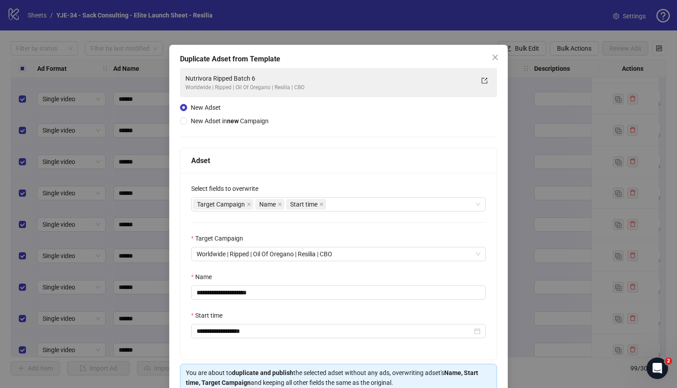
click at [308, 274] on div "Name" at bounding box center [338, 278] width 295 height 13
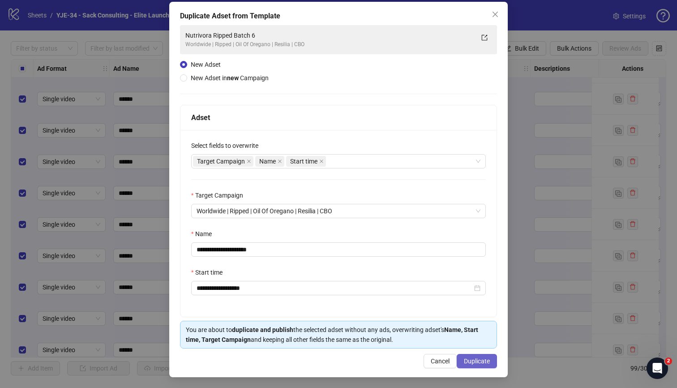
click at [470, 358] on span "Duplicate" at bounding box center [477, 360] width 26 height 7
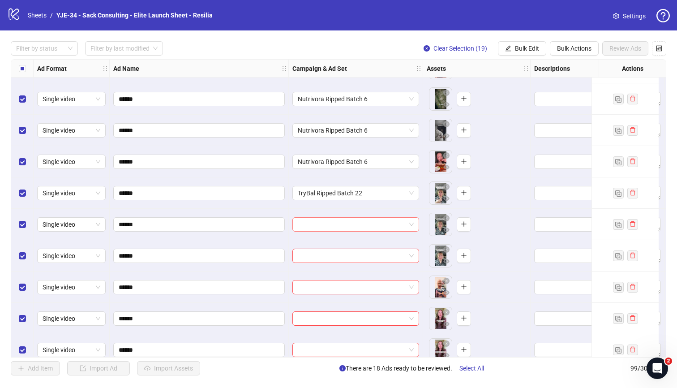
click at [382, 224] on input "search" at bounding box center [352, 224] width 108 height 13
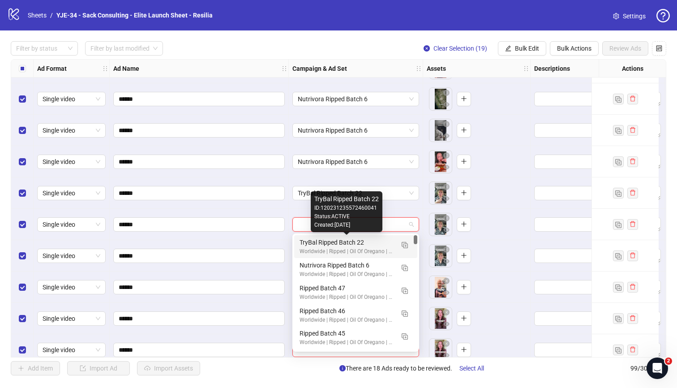
click at [362, 239] on div "TryBal Ripped Batch 22" at bounding box center [347, 242] width 95 height 10
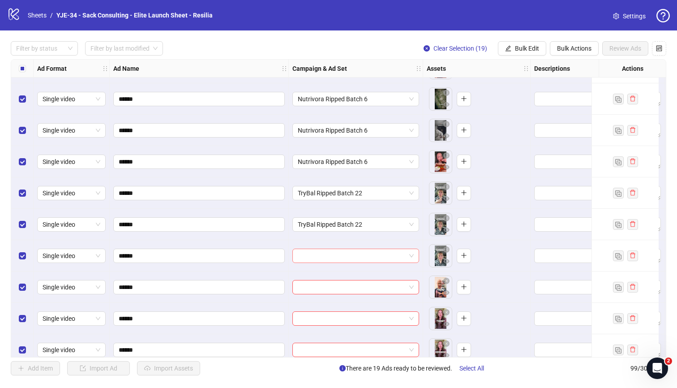
click at [347, 254] on input "search" at bounding box center [352, 255] width 108 height 13
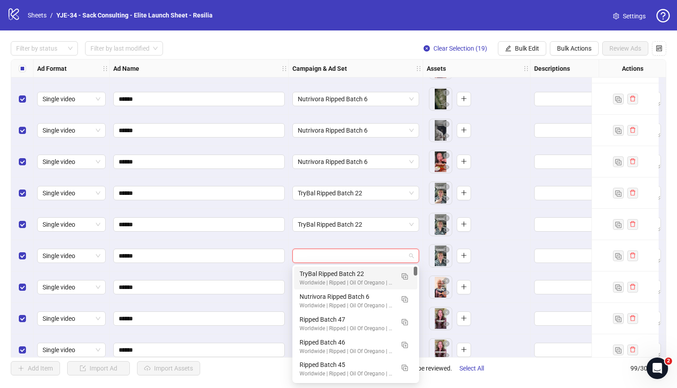
click at [344, 270] on div "TryBal Ripped Batch 22" at bounding box center [347, 274] width 95 height 10
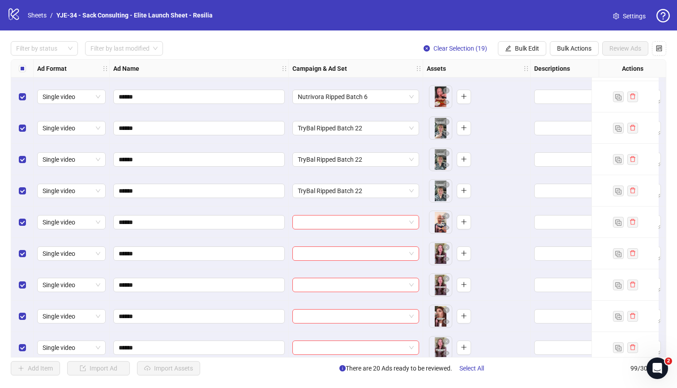
scroll to position [2828, 0]
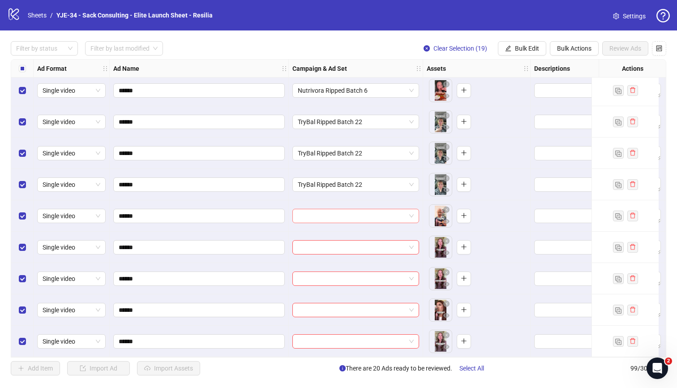
click at [344, 214] on input "search" at bounding box center [352, 215] width 108 height 13
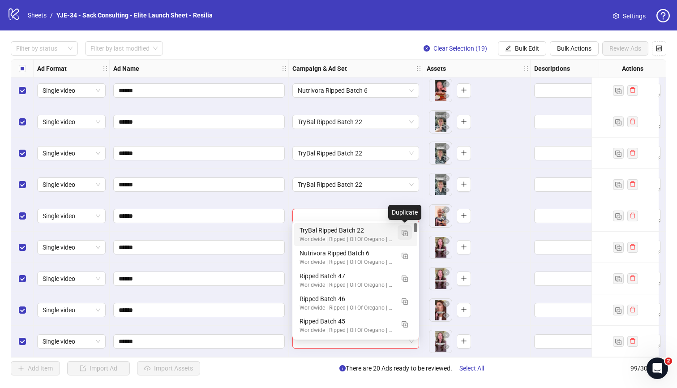
click at [404, 232] on img "button" at bounding box center [405, 233] width 6 height 6
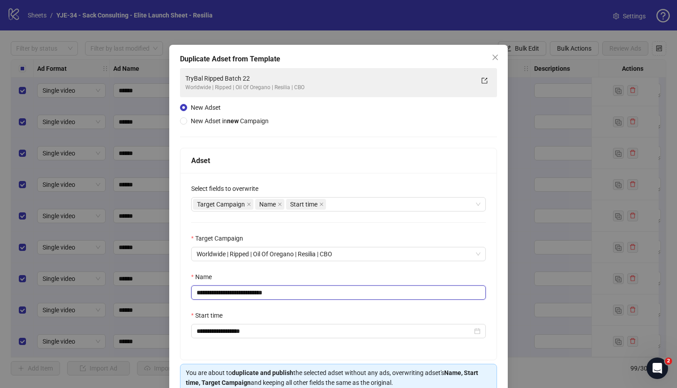
drag, startPoint x: 285, startPoint y: 293, endPoint x: 258, endPoint y: 295, distance: 26.6
click at [258, 295] on input "**********" at bounding box center [338, 292] width 295 height 14
type input "**********"
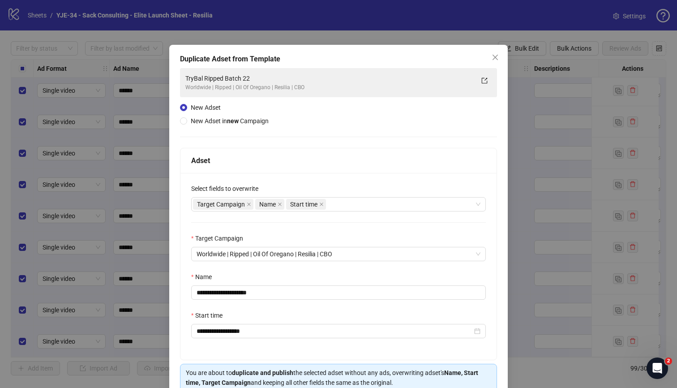
click at [301, 270] on div "**********" at bounding box center [339, 266] width 316 height 187
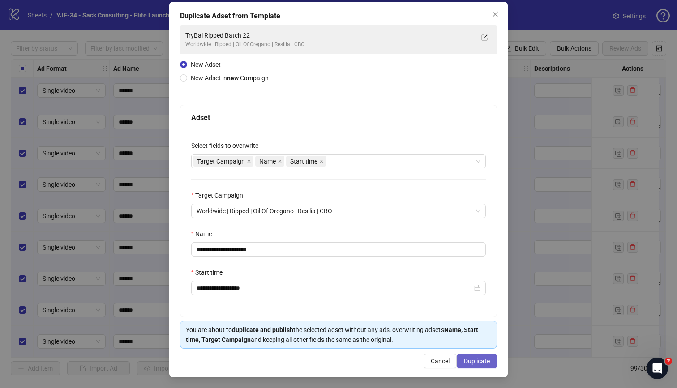
click at [470, 358] on span "Duplicate" at bounding box center [477, 360] width 26 height 7
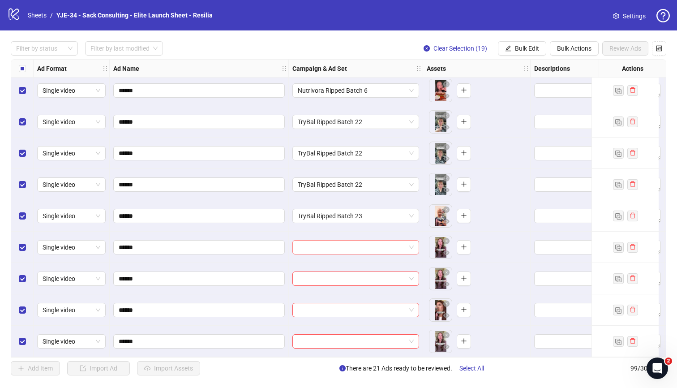
click at [329, 241] on input "search" at bounding box center [352, 247] width 108 height 13
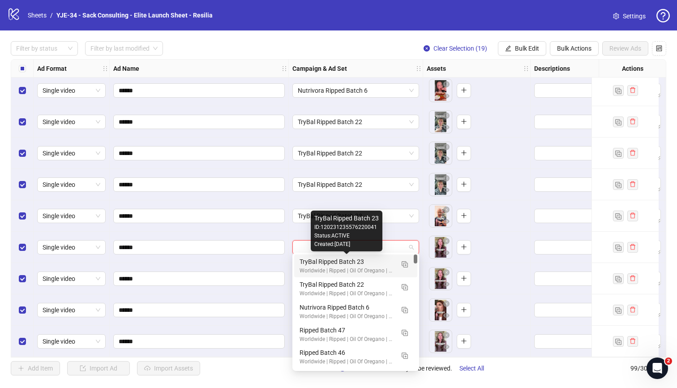
click at [325, 259] on div "TryBal Ripped Batch 23" at bounding box center [347, 262] width 95 height 10
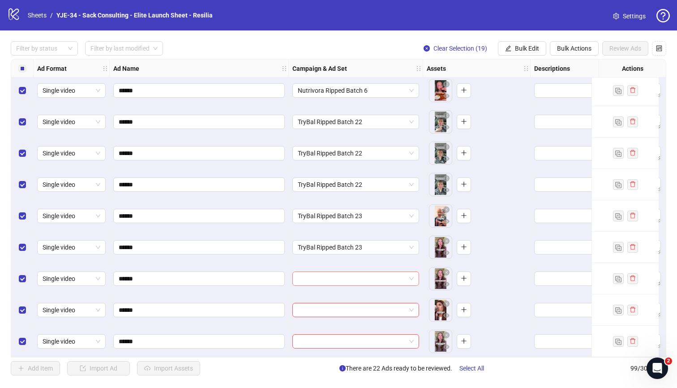
click at [323, 274] on input "search" at bounding box center [352, 278] width 108 height 13
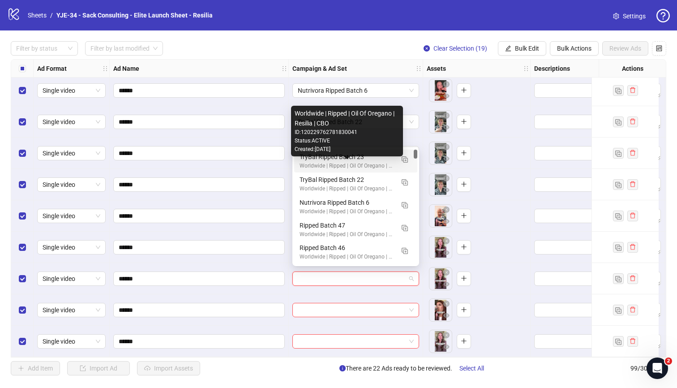
click at [327, 162] on div "Worldwide | Ripped | Oil Of Oregano | Resilia | CBO" at bounding box center [347, 166] width 95 height 9
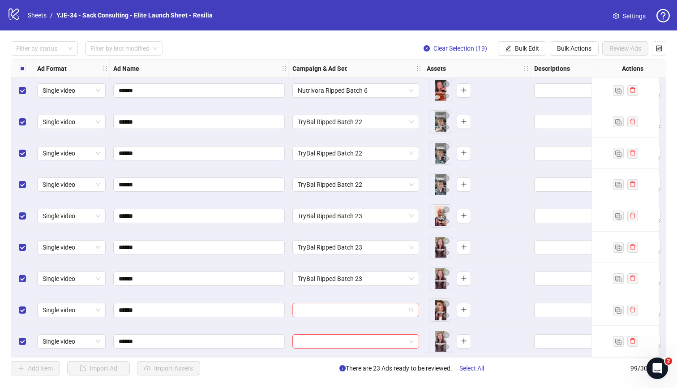
click at [330, 304] on input "search" at bounding box center [352, 309] width 108 height 13
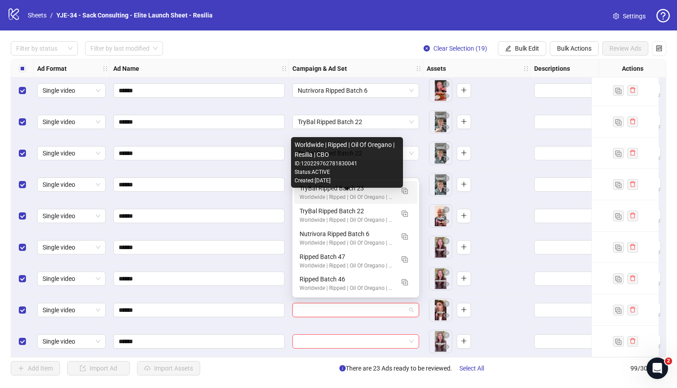
click at [376, 198] on div "Worldwide | Ripped | Oil Of Oregano | Resilia | CBO" at bounding box center [347, 197] width 95 height 9
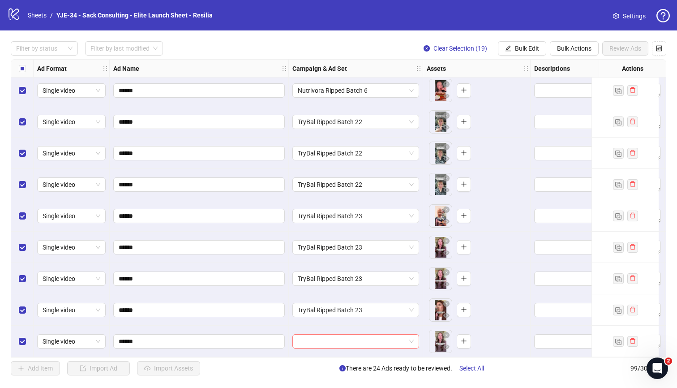
click at [335, 337] on input "search" at bounding box center [352, 341] width 108 height 13
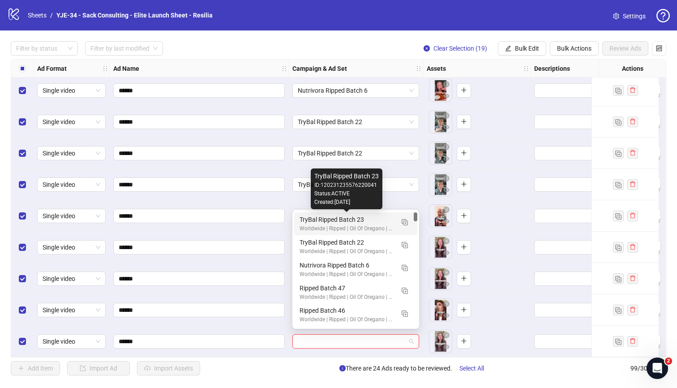
click at [308, 223] on div "TryBal Ripped Batch 23" at bounding box center [347, 220] width 95 height 10
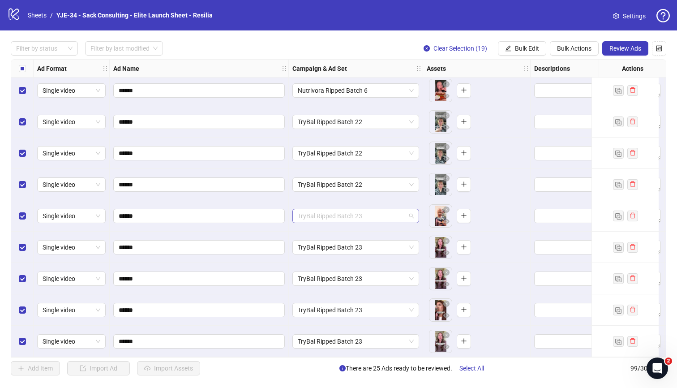
click at [341, 209] on span "TryBal Ripped Batch 23" at bounding box center [356, 215] width 116 height 13
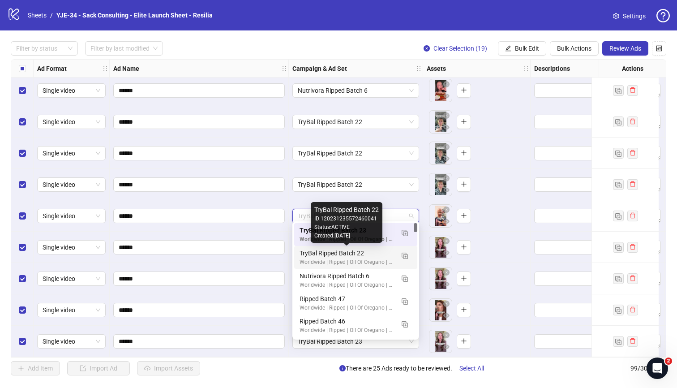
click at [341, 253] on div "TryBal Ripped Batch 22" at bounding box center [347, 253] width 95 height 10
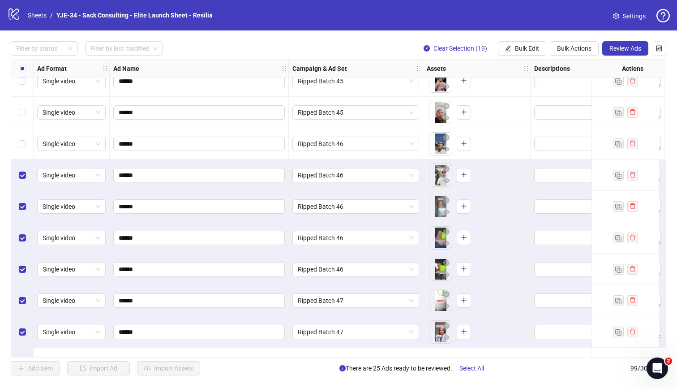
scroll to position [2368, 0]
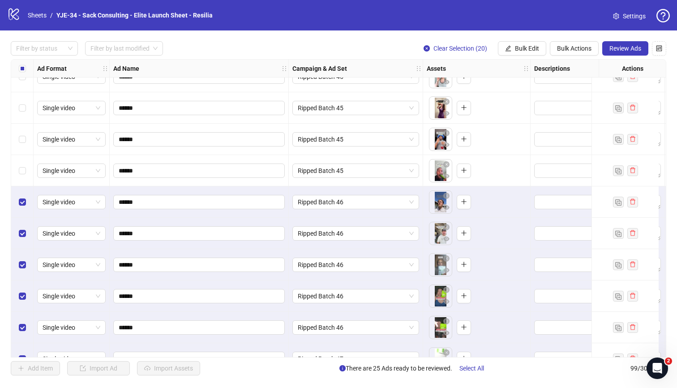
click at [23, 162] on div "Select row 79" at bounding box center [22, 170] width 22 height 31
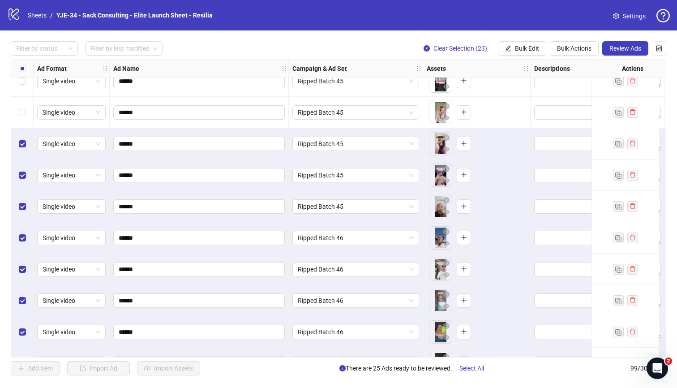
scroll to position [2334, 0]
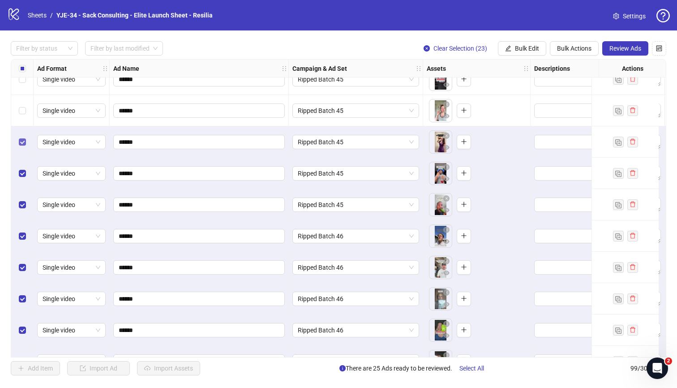
click at [23, 138] on label "Select row 77" at bounding box center [22, 142] width 7 height 10
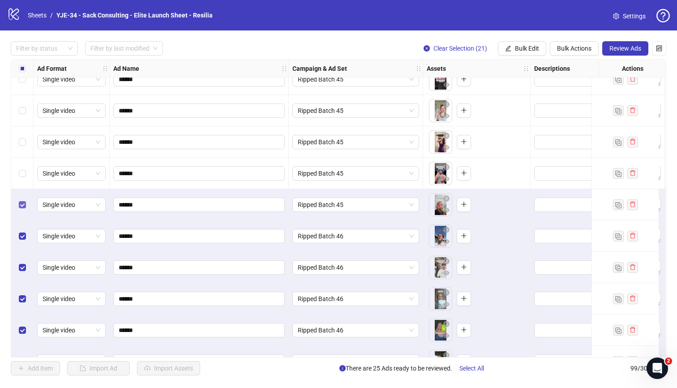
click at [21, 201] on label "Select row 79" at bounding box center [22, 205] width 7 height 10
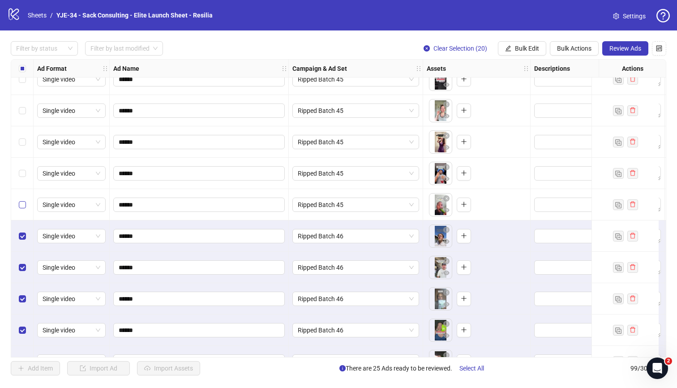
scroll to position [2366, 0]
click at [21, 227] on div "Select row 81" at bounding box center [22, 235] width 22 height 31
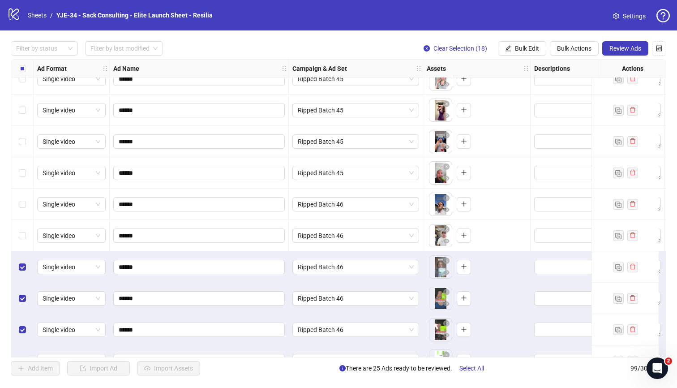
scroll to position [2398, 0]
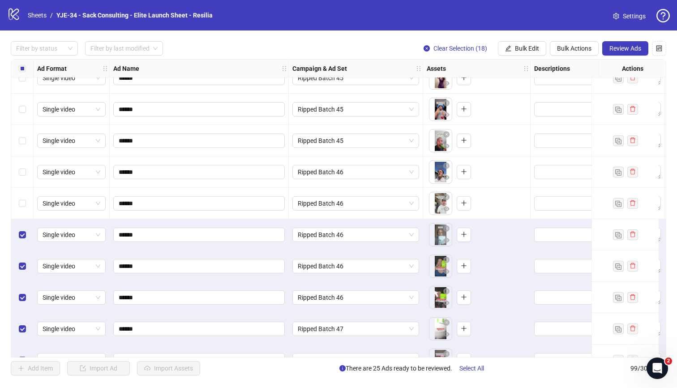
click at [21, 228] on div "Select row 82" at bounding box center [22, 234] width 22 height 31
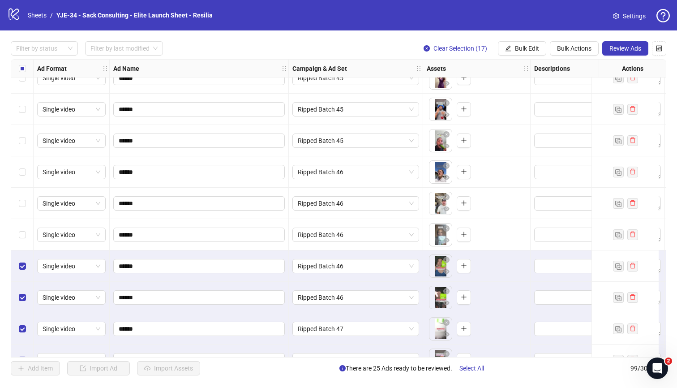
click at [22, 256] on div "Select row 83" at bounding box center [22, 265] width 22 height 31
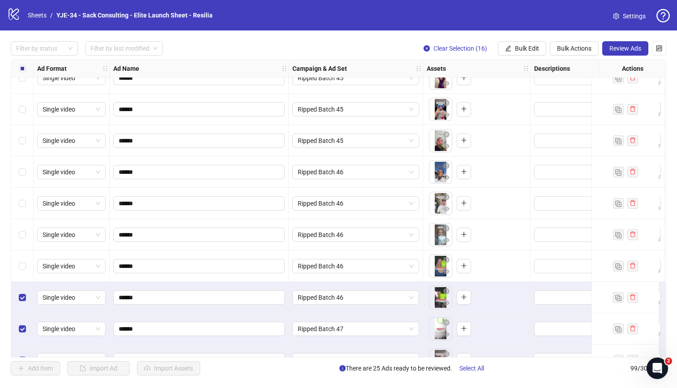
scroll to position [2439, 0]
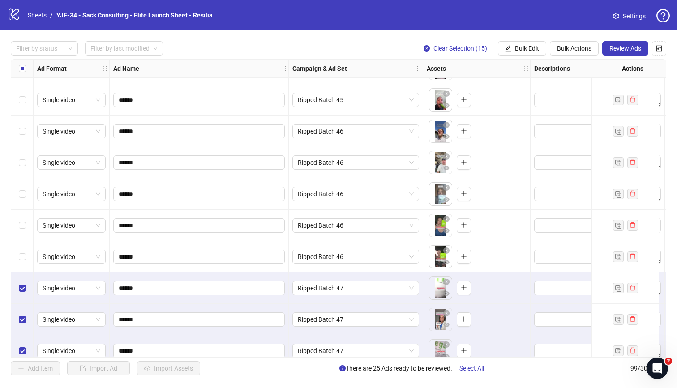
click at [21, 280] on div "Select row 85" at bounding box center [22, 287] width 22 height 31
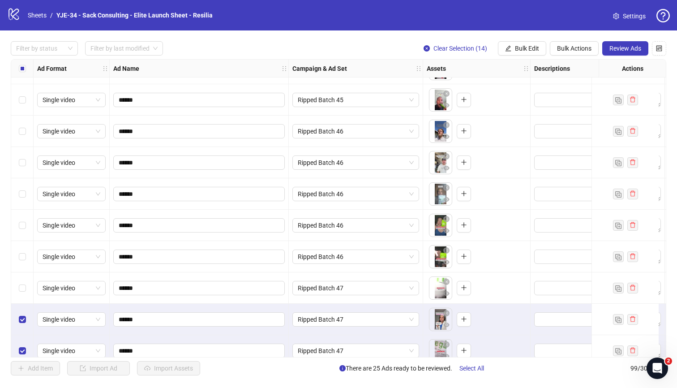
scroll to position [2477, 0]
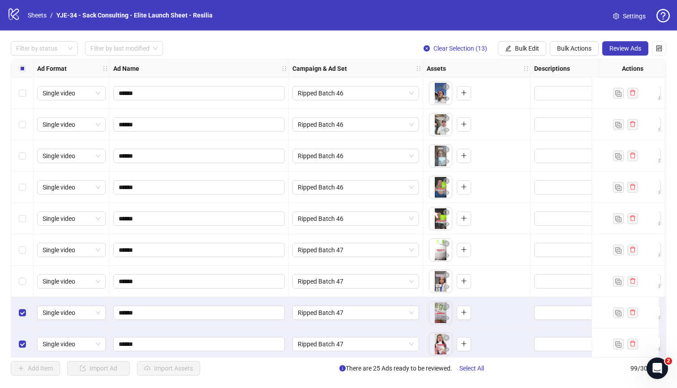
click at [21, 304] on div "Select row 87" at bounding box center [22, 312] width 22 height 31
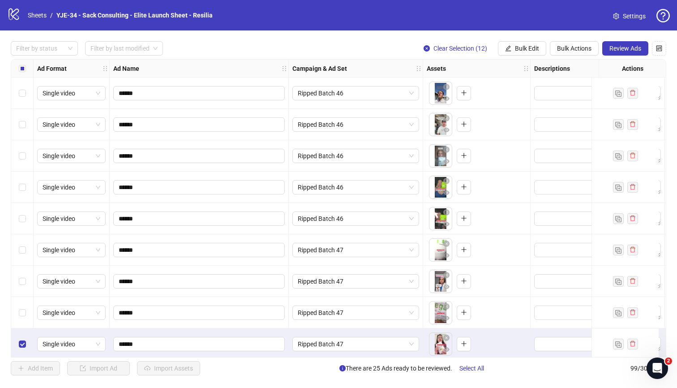
scroll to position [2521, 0]
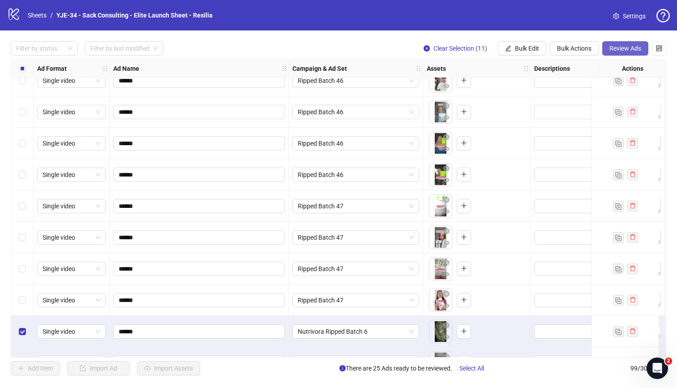
click at [615, 46] on span "Review Ads" at bounding box center [626, 48] width 32 height 7
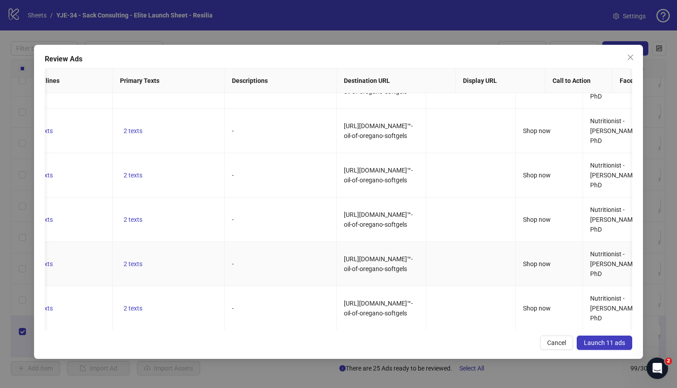
scroll to position [0, 0]
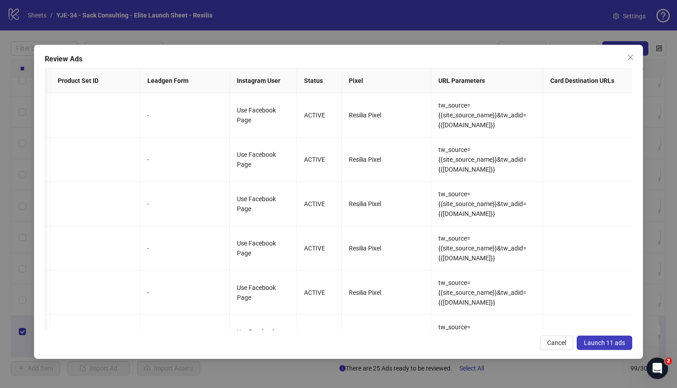
click at [601, 343] on span "Launch 11 ads" at bounding box center [604, 342] width 41 height 7
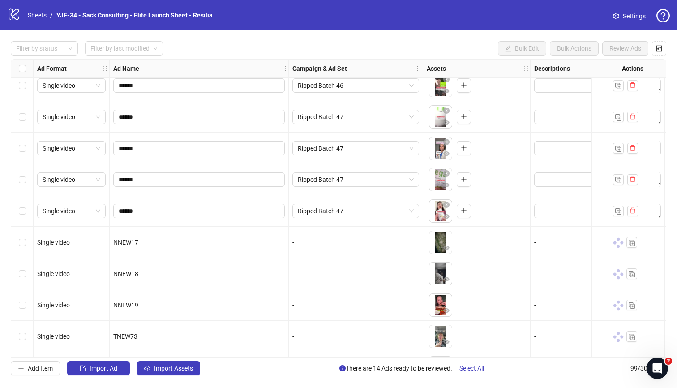
click at [26, 216] on div "Select row 88" at bounding box center [22, 210] width 22 height 31
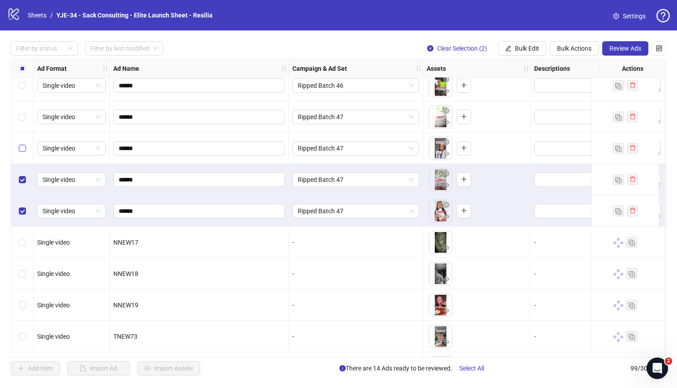
click at [22, 153] on label "Select row 86" at bounding box center [22, 148] width 7 height 10
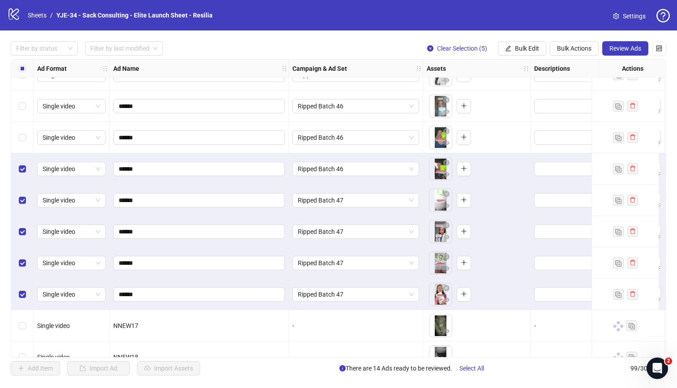
click at [26, 141] on div "Select row 83" at bounding box center [22, 137] width 22 height 31
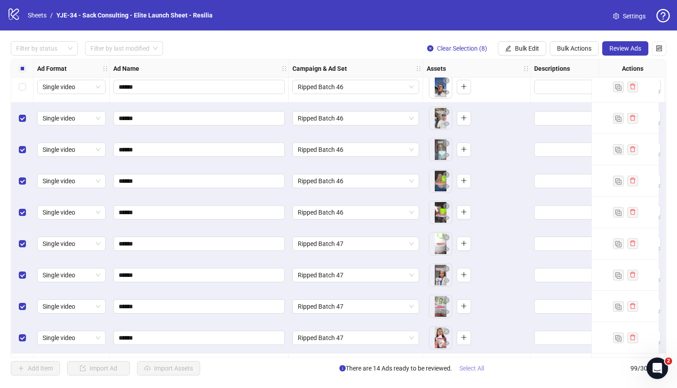
click at [470, 370] on span "Select All" at bounding box center [472, 368] width 25 height 7
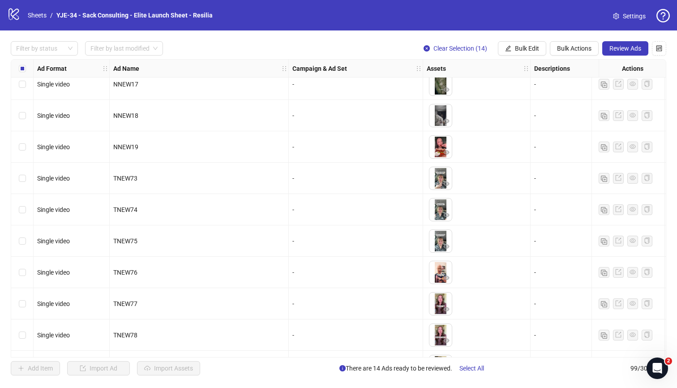
scroll to position [2742, 0]
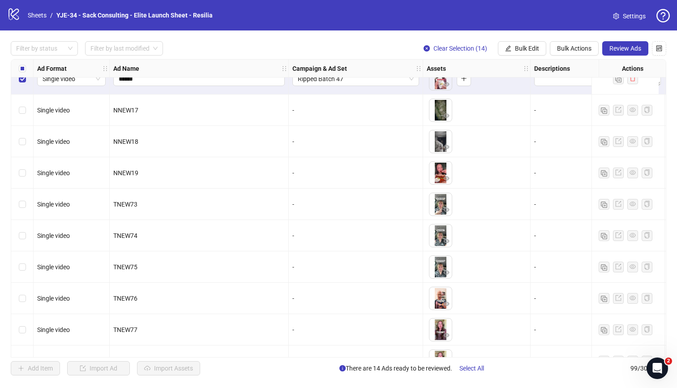
click at [632, 13] on span "Settings" at bounding box center [634, 16] width 23 height 10
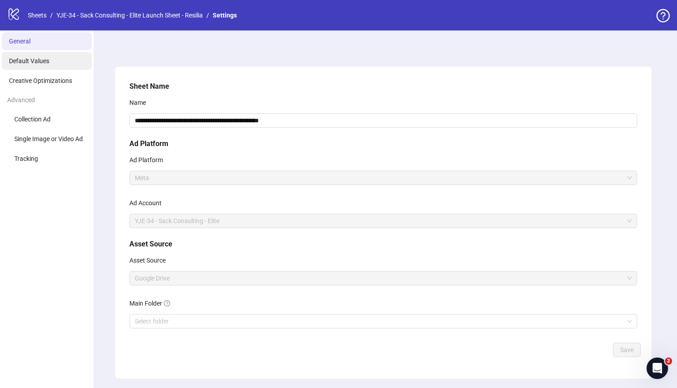
click at [44, 66] on li "Default Values" at bounding box center [47, 61] width 90 height 18
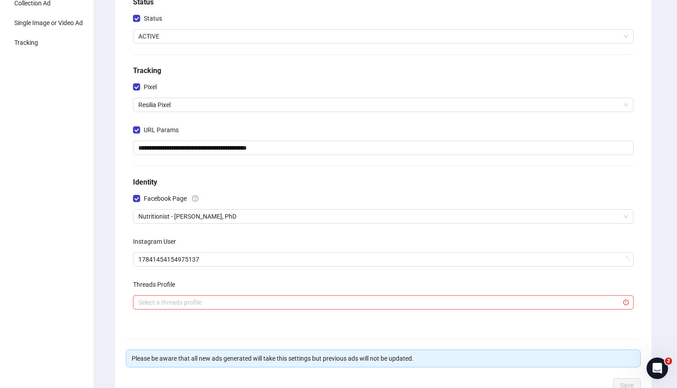
scroll to position [121, 0]
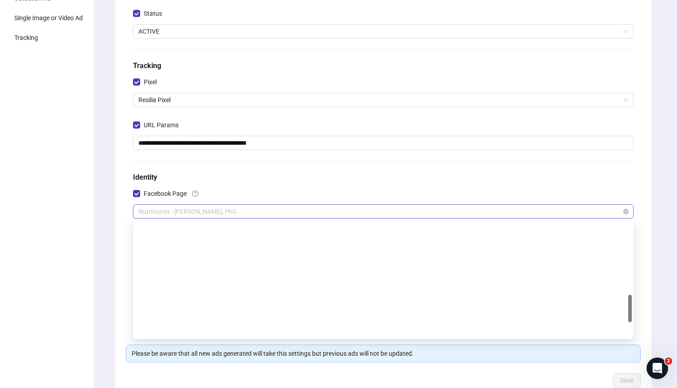
click at [210, 211] on span "Nutritionist - [PERSON_NAME], PhD" at bounding box center [383, 211] width 490 height 13
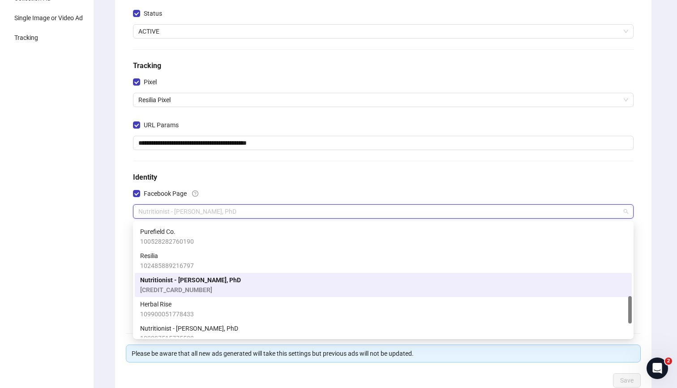
scroll to position [342, 0]
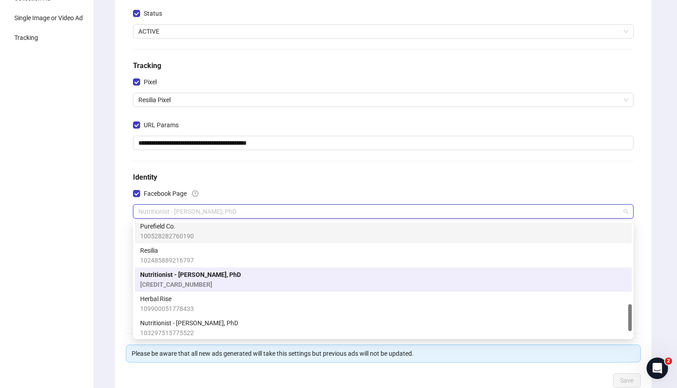
click at [242, 168] on div "**********" at bounding box center [383, 139] width 508 height 359
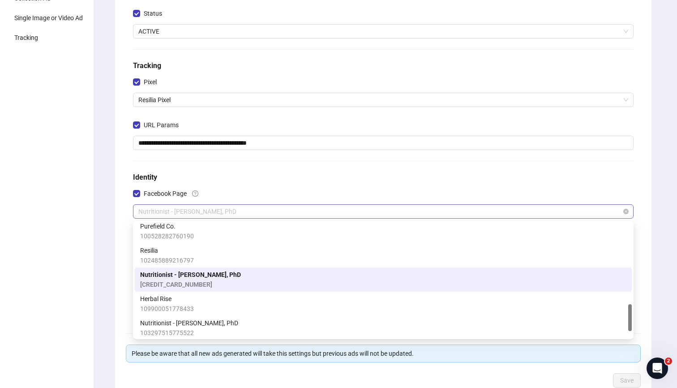
click at [232, 213] on span "Nutritionist - [PERSON_NAME], PhD" at bounding box center [383, 211] width 490 height 13
click at [230, 280] on span "105514792224705" at bounding box center [190, 285] width 101 height 10
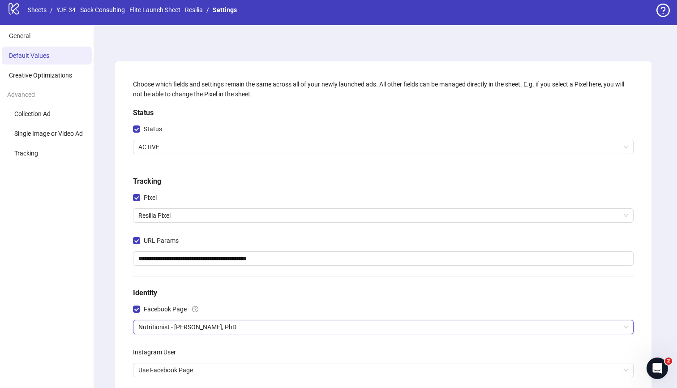
scroll to position [0, 0]
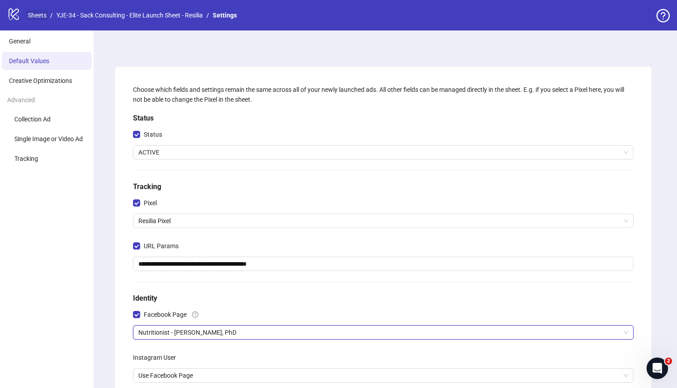
click at [46, 19] on link "Sheets" at bounding box center [37, 15] width 22 height 10
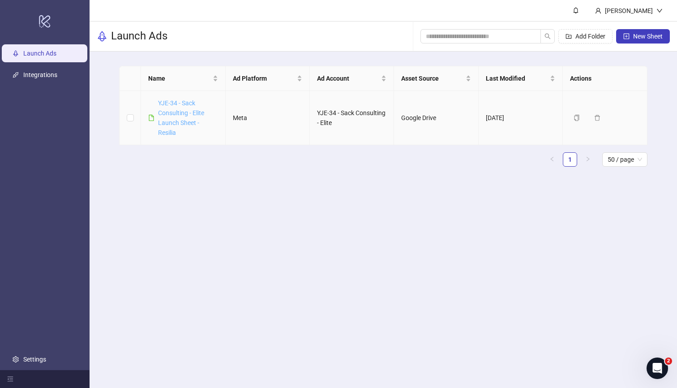
click at [195, 120] on link "YJE-34 - Sack Consulting - Elite Launch Sheet - Resilia" at bounding box center [181, 117] width 46 height 37
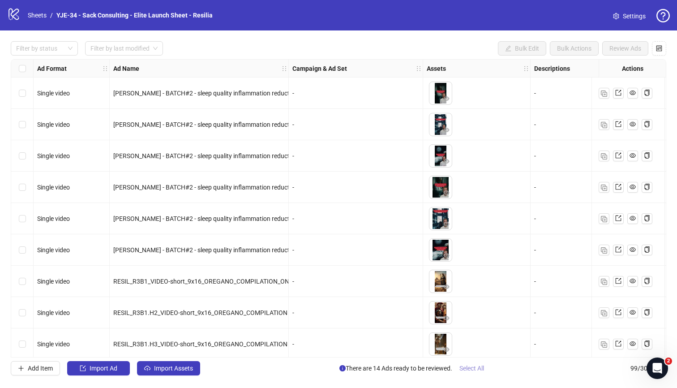
click at [470, 367] on span "Select All" at bounding box center [472, 368] width 25 height 7
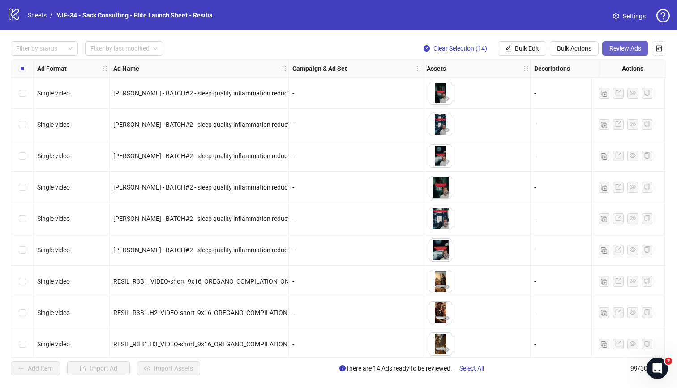
click at [633, 42] on button "Review Ads" at bounding box center [625, 48] width 46 height 14
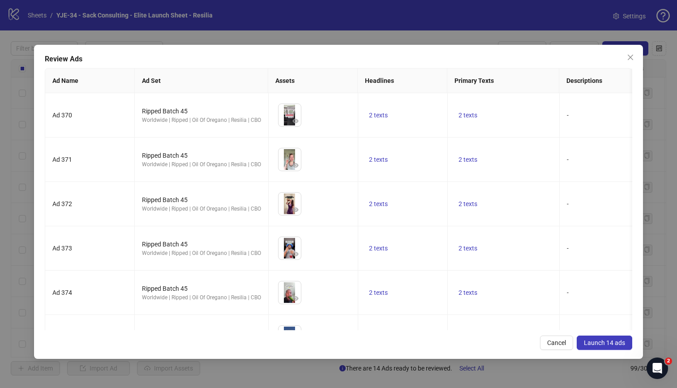
click at [602, 344] on span "Launch 14 ads" at bounding box center [604, 342] width 41 height 7
